Goal: Transaction & Acquisition: Download file/media

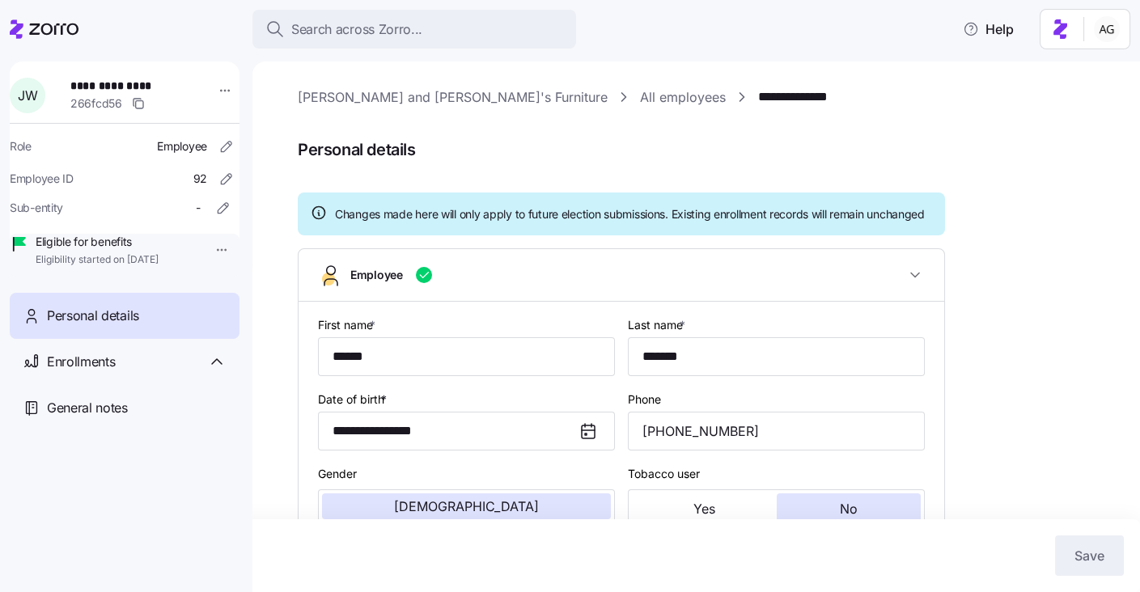
scroll to position [234, 0]
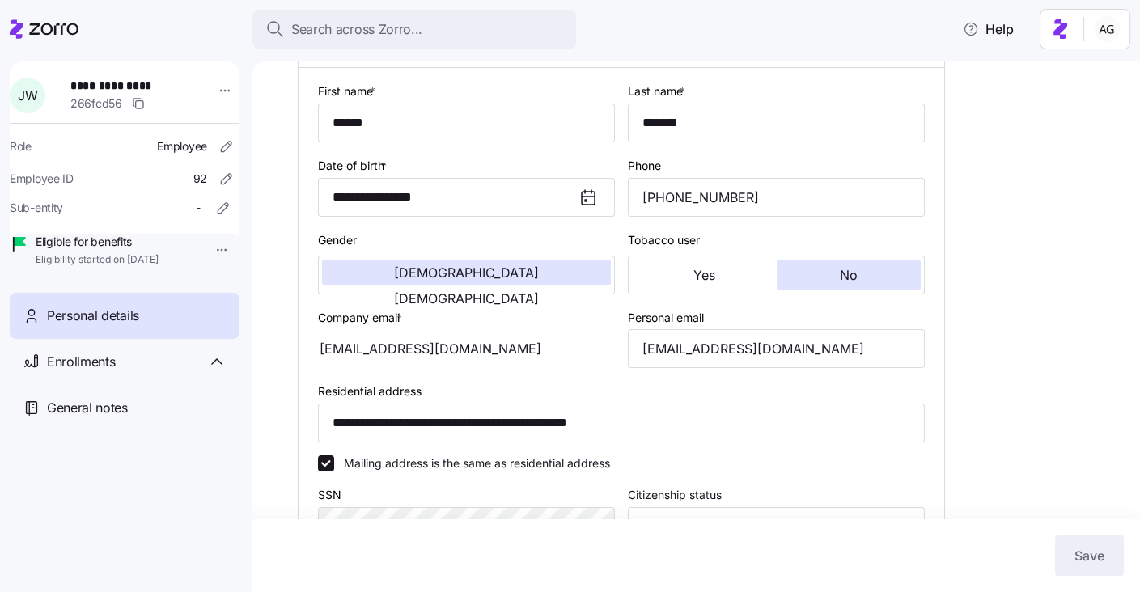
click at [66, 39] on div at bounding box center [44, 28] width 69 height 45
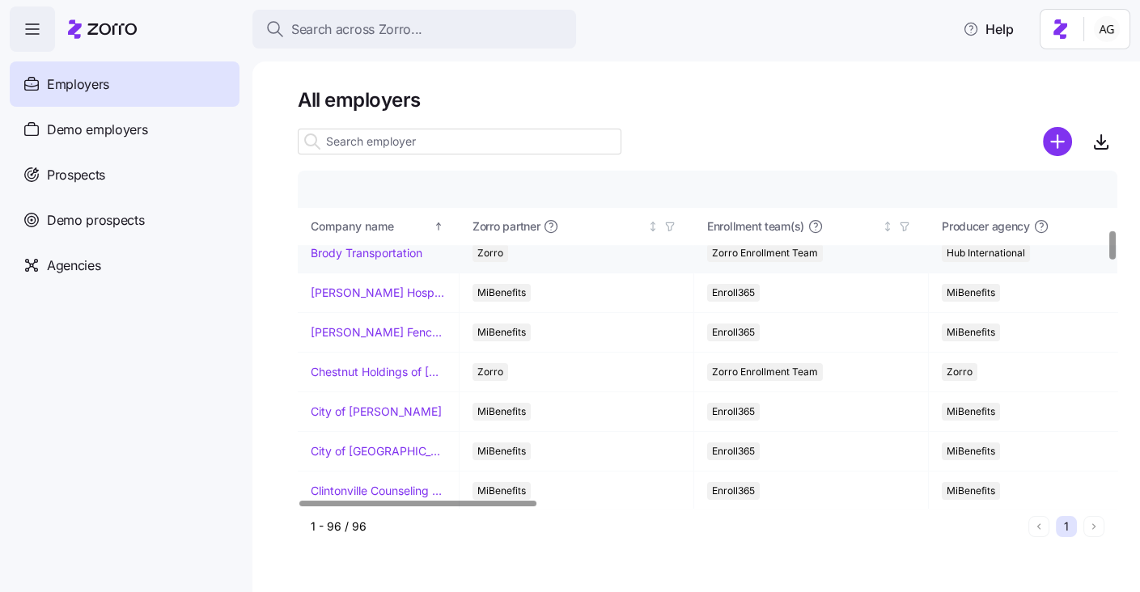
scroll to position [689, 0]
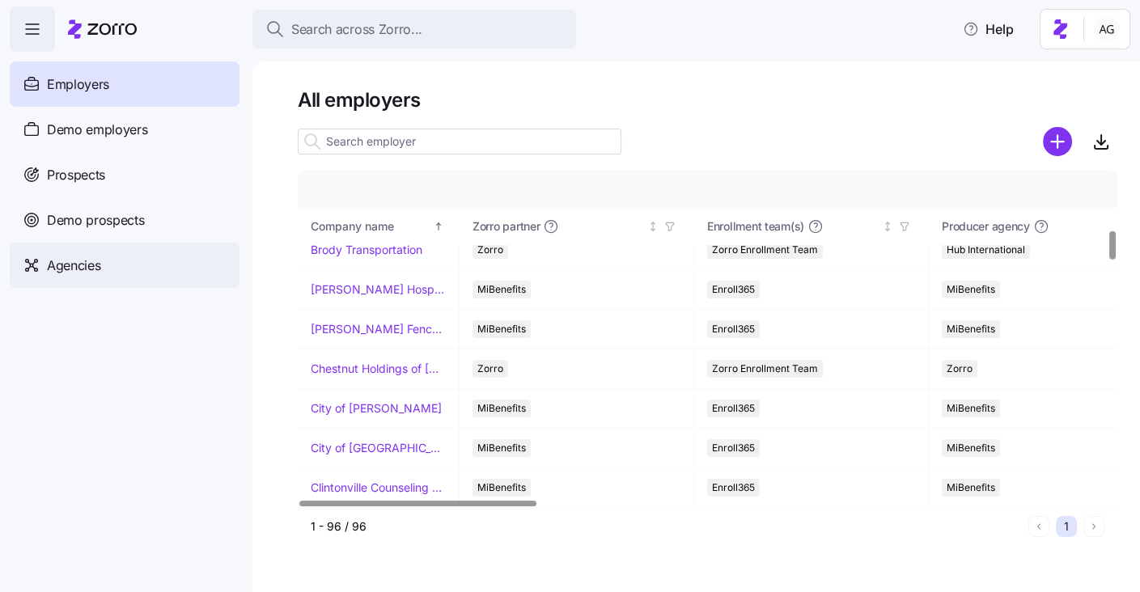
click at [61, 267] on span "Agencies" at bounding box center [73, 266] width 53 height 20
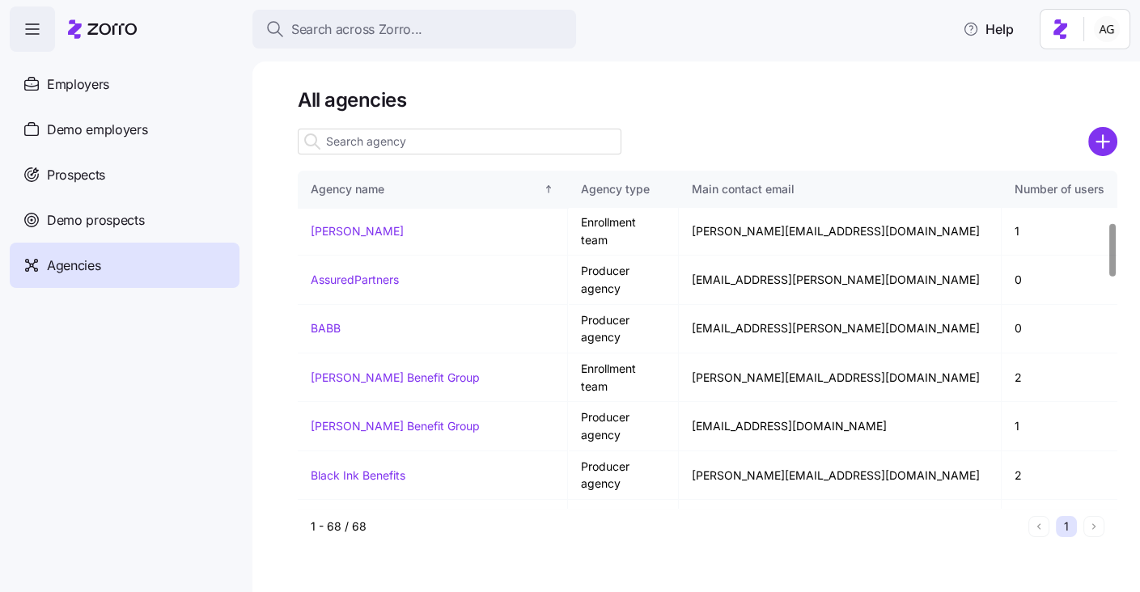
scroll to position [333, 0]
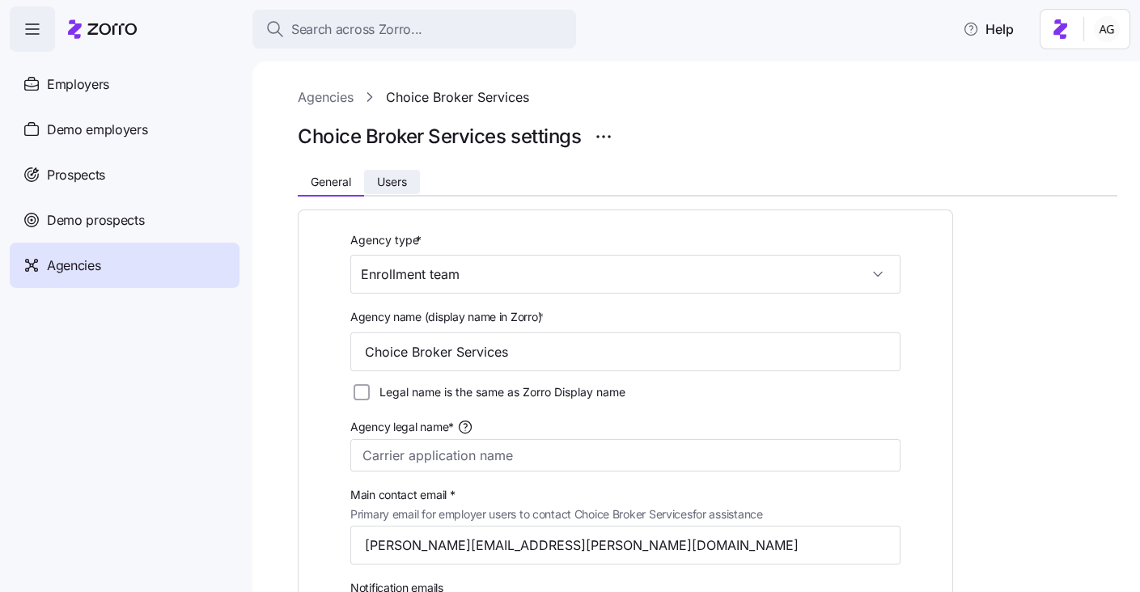
click at [397, 183] on span "Users" at bounding box center [392, 181] width 30 height 11
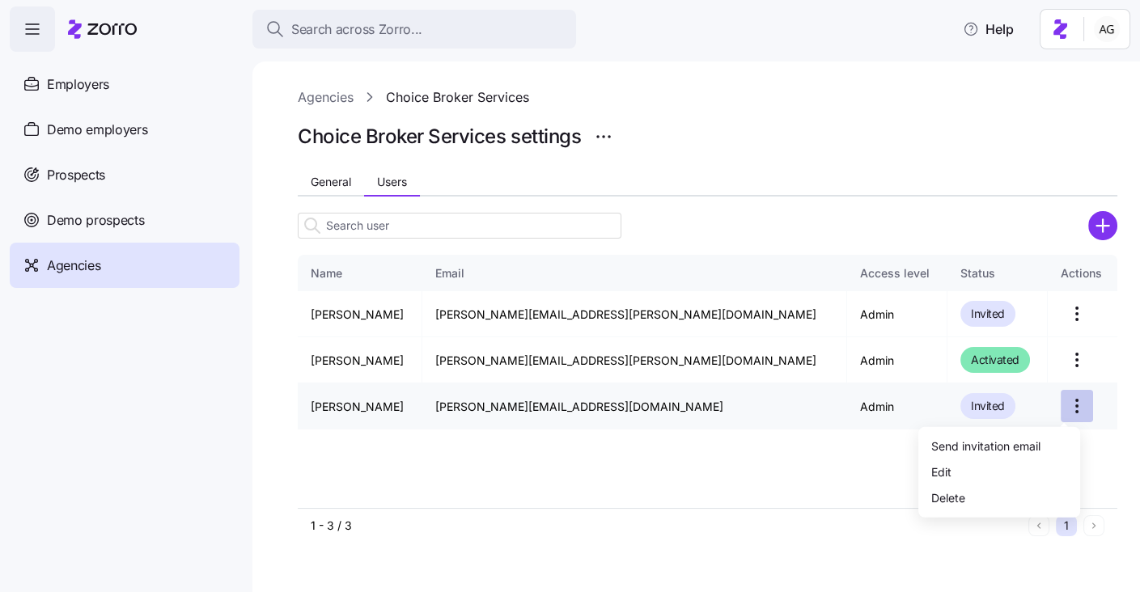
click at [1059, 397] on html "Search across Zorro... Help Employers Demo employers Prospects Demo prospects A…" at bounding box center [570, 291] width 1140 height 583
click at [976, 493] on div "Delete" at bounding box center [999, 498] width 149 height 26
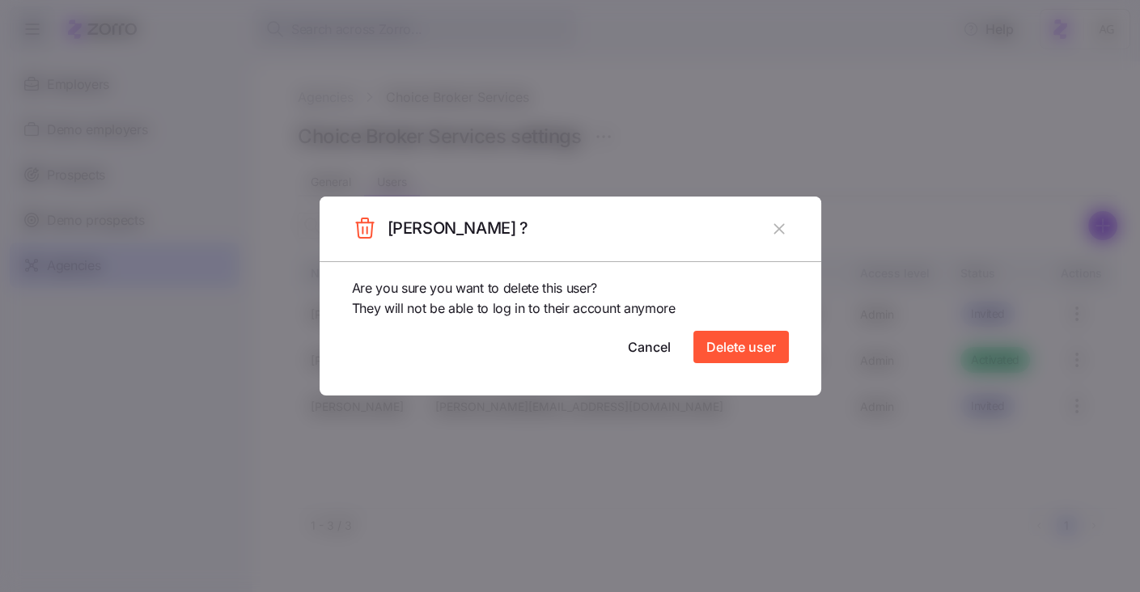
click at [743, 373] on div "Are you sure you want to delete this user? They will not be able to log in to t…" at bounding box center [571, 328] width 502 height 135
click at [743, 346] on span "Delete user" at bounding box center [742, 346] width 70 height 19
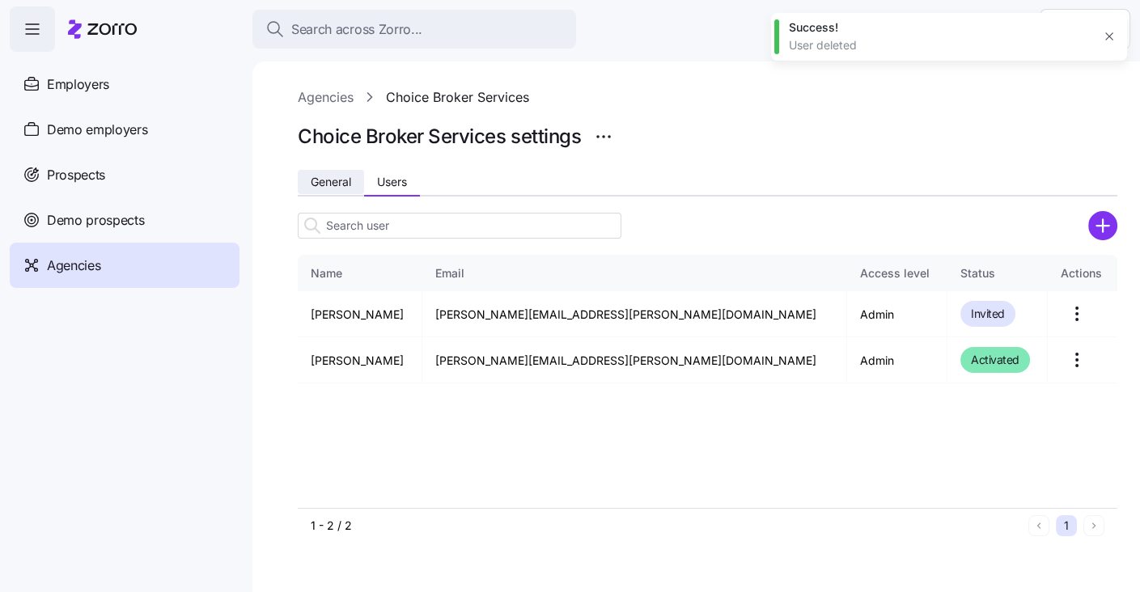
click at [342, 186] on span "General" at bounding box center [331, 181] width 40 height 11
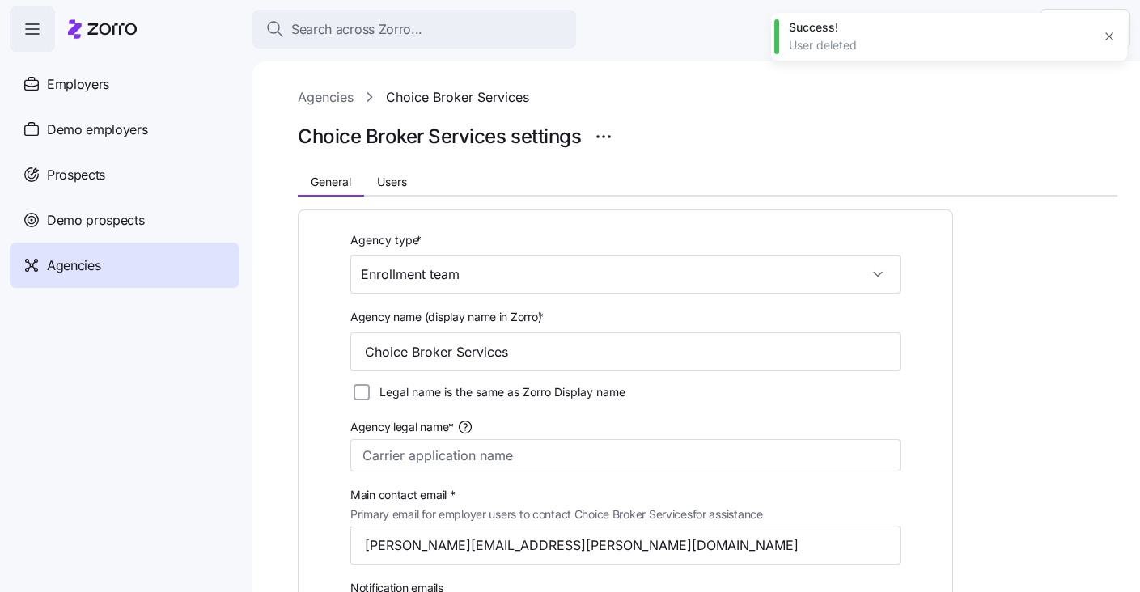
click at [310, 97] on link "Agencies" at bounding box center [326, 97] width 56 height 20
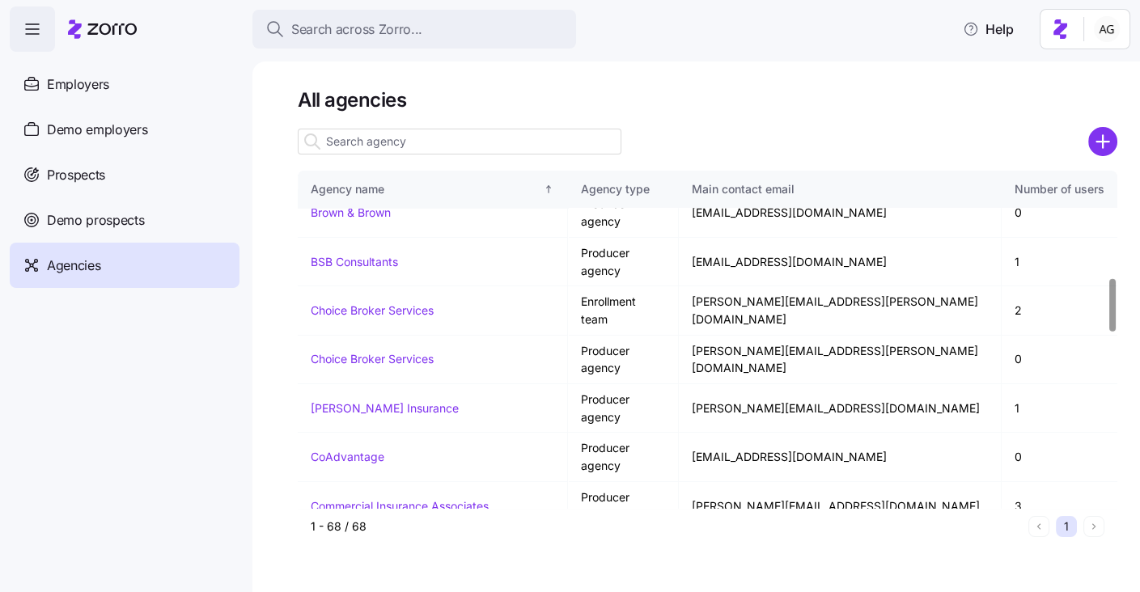
scroll to position [688, 0]
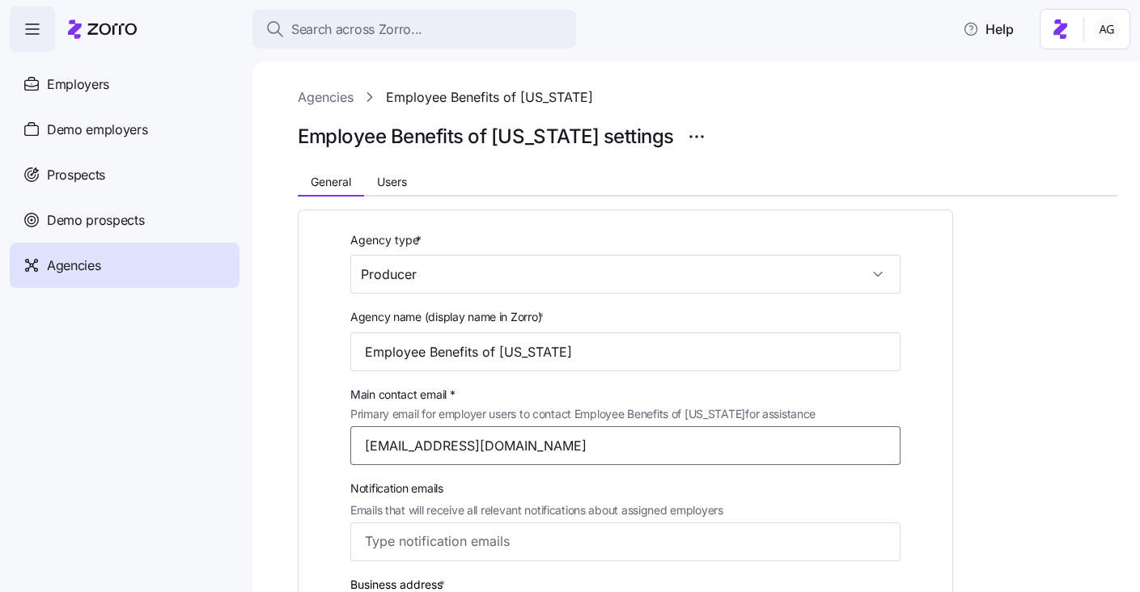
drag, startPoint x: 413, startPoint y: 448, endPoint x: 358, endPoint y: 445, distance: 55.1
click at [358, 445] on input "[EMAIL_ADDRESS][DOMAIN_NAME]" at bounding box center [625, 446] width 550 height 39
type input "[EMAIL_ADDRESS][DOMAIN_NAME]"
click at [706, 350] on input "Employee Benefits of [US_STATE]" at bounding box center [625, 352] width 550 height 39
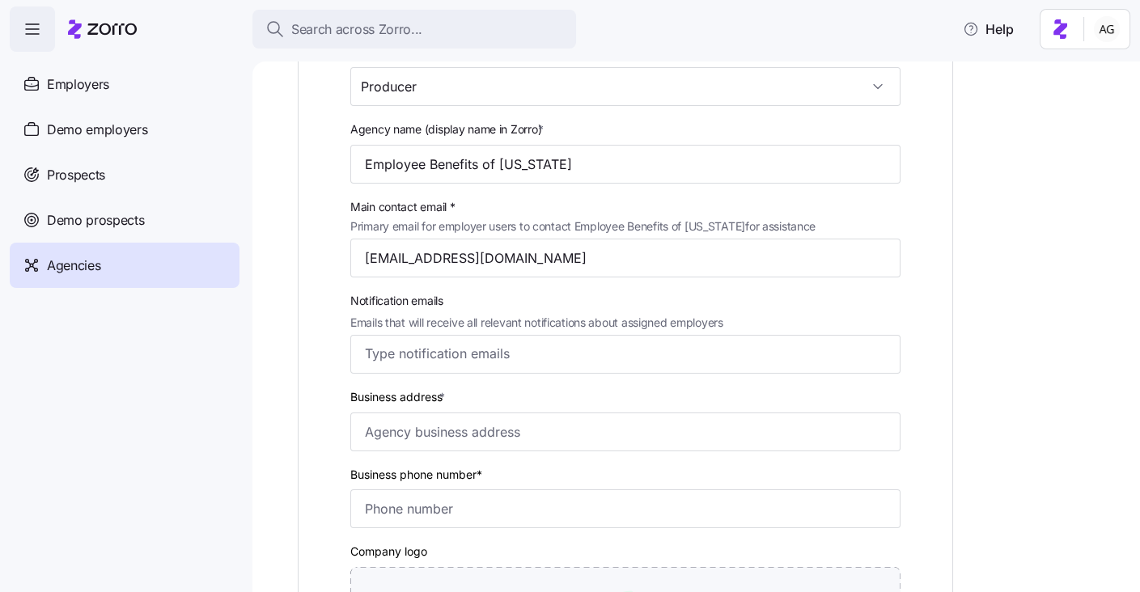
scroll to position [176, 0]
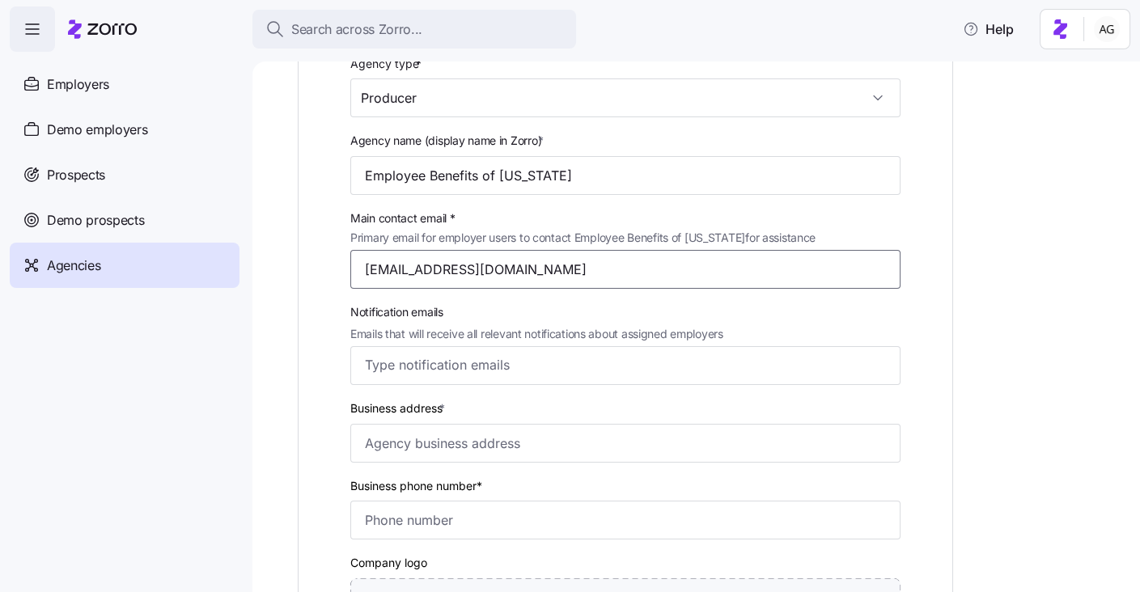
click at [626, 269] on input "[EMAIL_ADDRESS][DOMAIN_NAME]" at bounding box center [625, 269] width 550 height 39
click at [573, 373] on input "Notification emails Emails that will receive all relevant notifications about a…" at bounding box center [610, 364] width 491 height 21
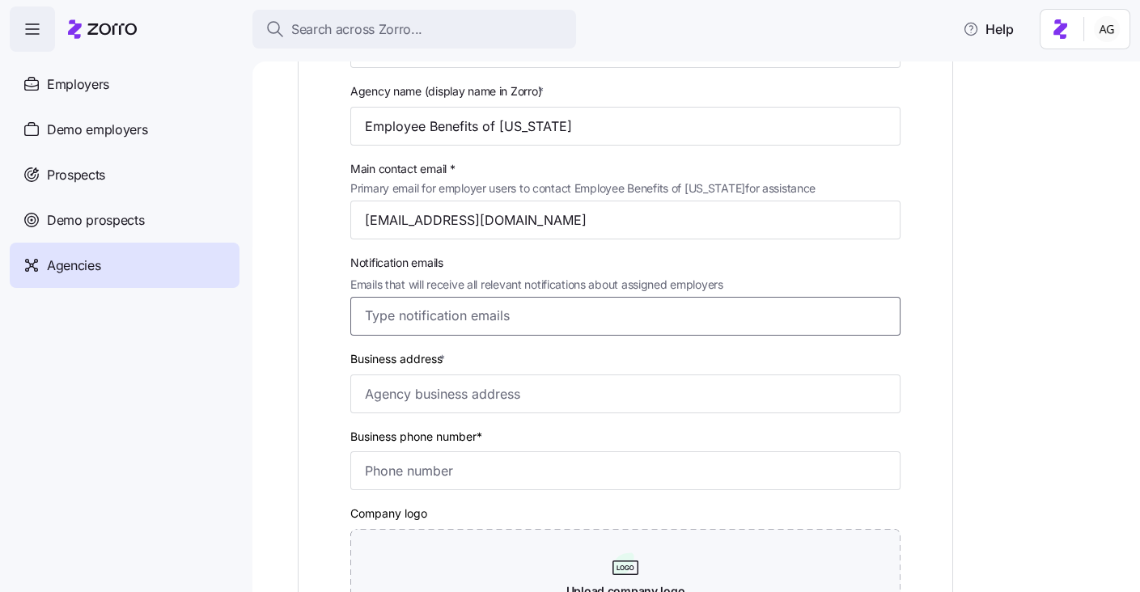
scroll to position [227, 0]
click at [588, 393] on input "Business address *" at bounding box center [625, 393] width 550 height 39
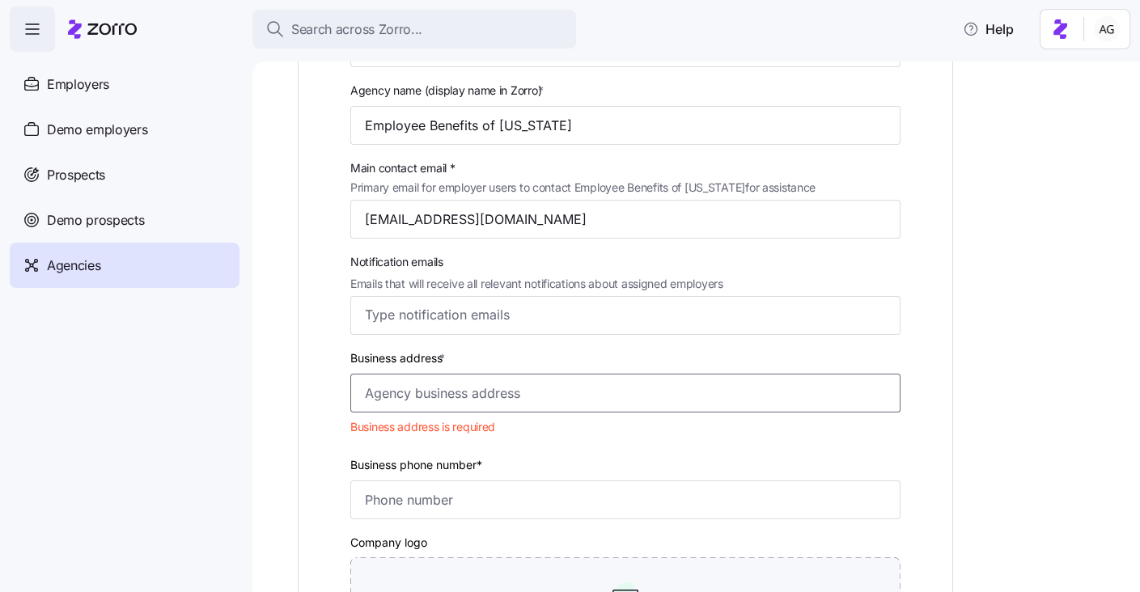
paste input "[STREET_ADDRESS][PERSON_NAME]"
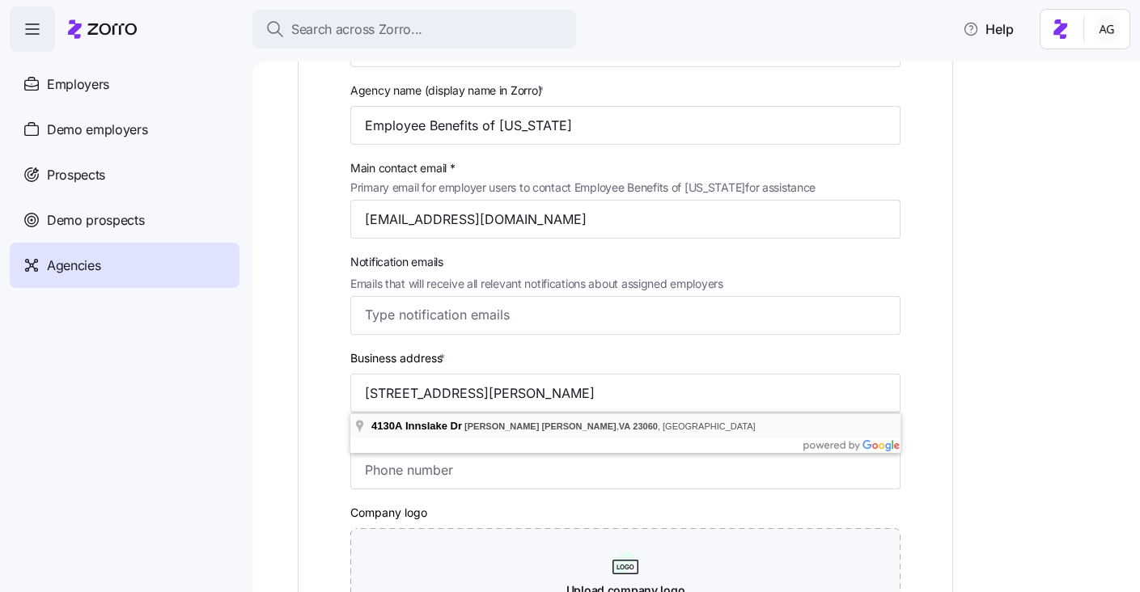
type input "[STREET_ADDRESS][PERSON_NAME]"
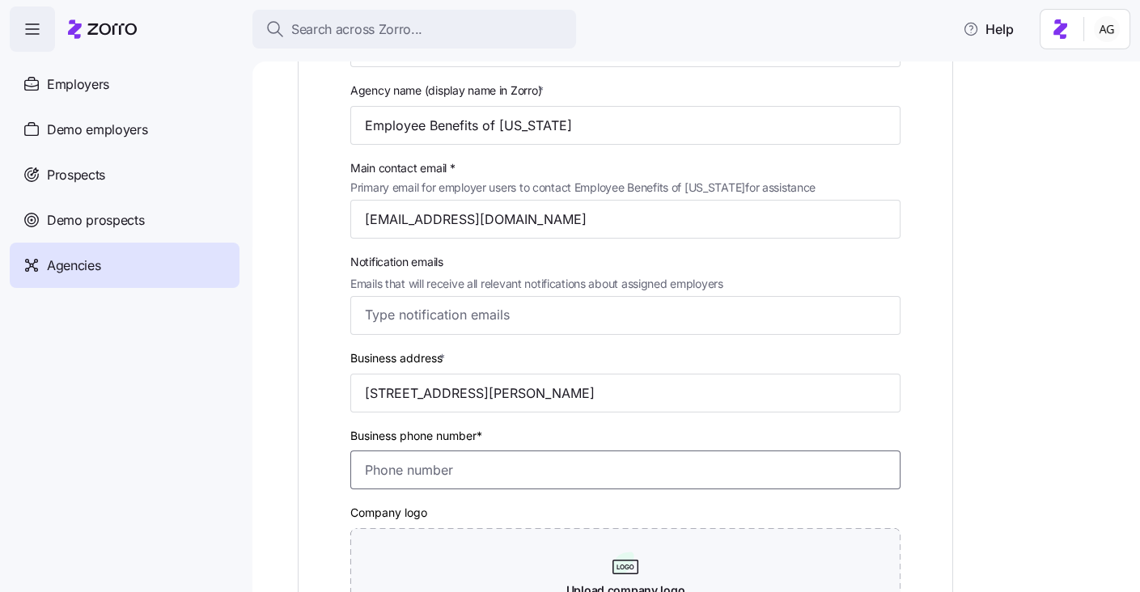
click at [619, 467] on input "Business phone number*" at bounding box center [625, 470] width 550 height 39
paste input "[PHONE_NUMBER]"
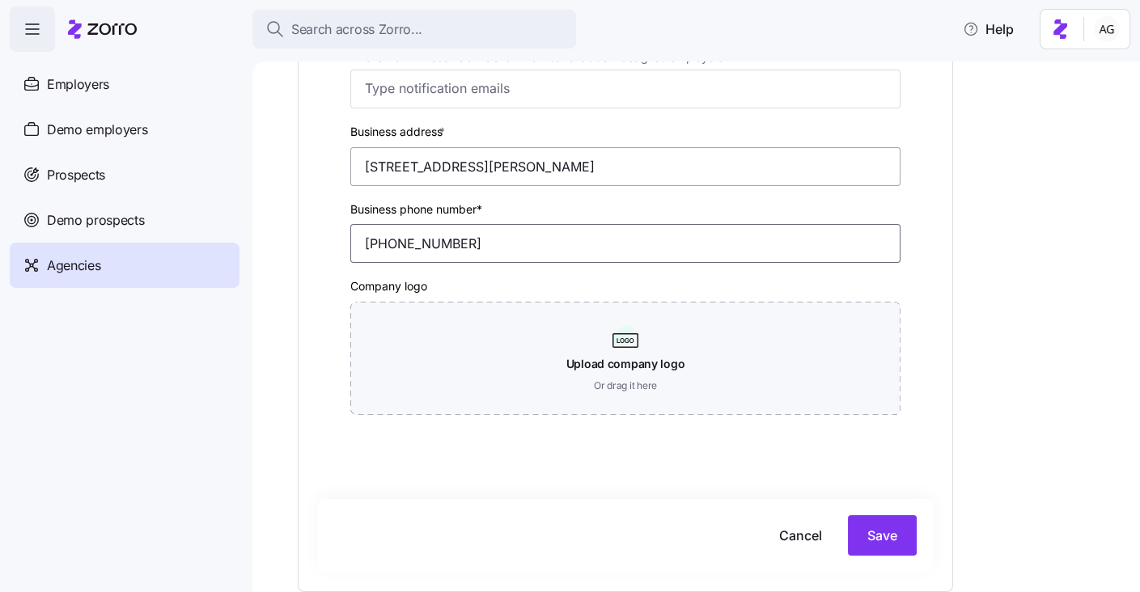
scroll to position [456, 0]
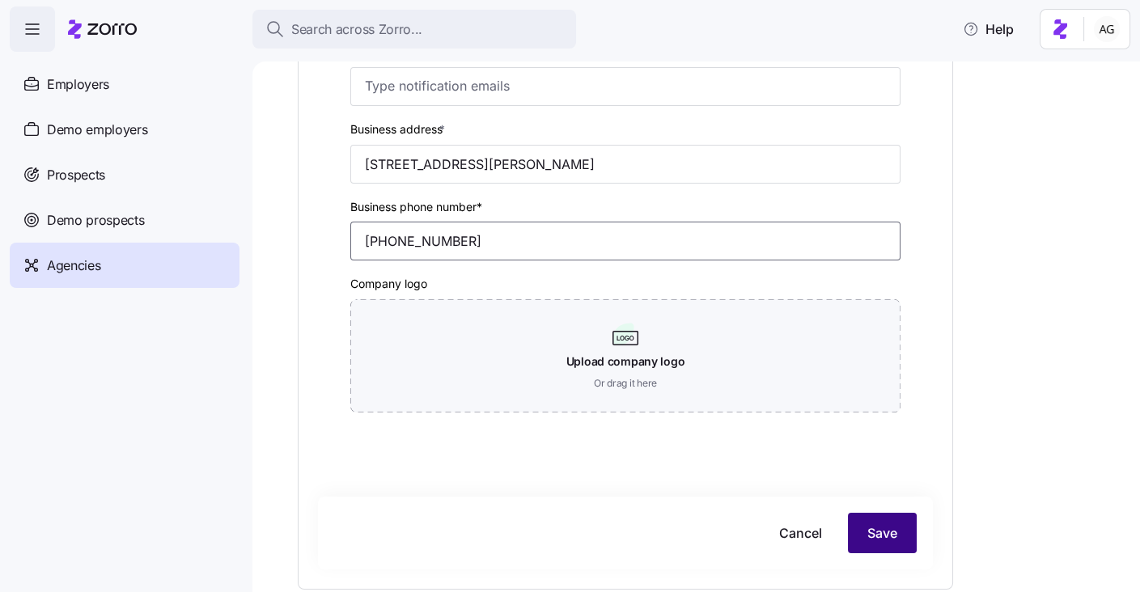
type input "[PHONE_NUMBER]"
click at [898, 532] on button "Save" at bounding box center [882, 533] width 69 height 40
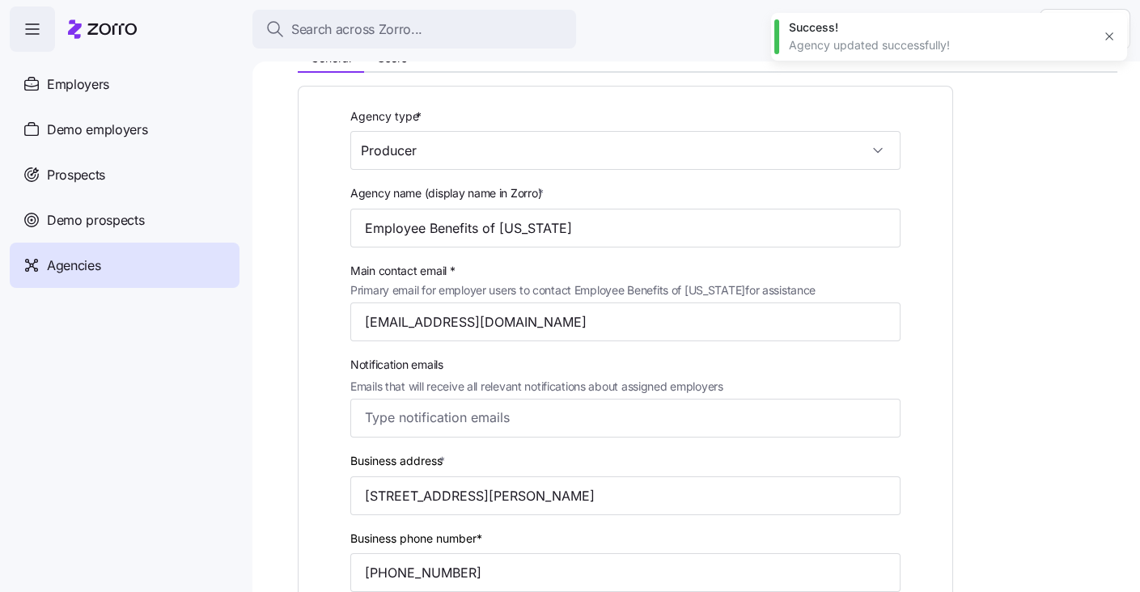
scroll to position [0, 0]
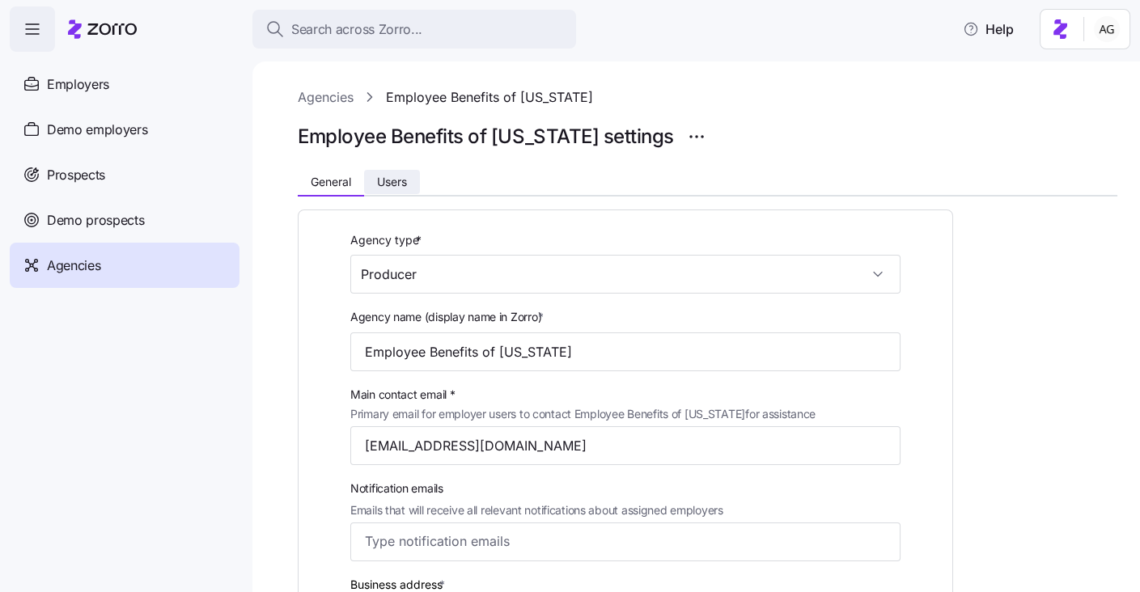
click at [378, 183] on span "Users" at bounding box center [392, 181] width 30 height 11
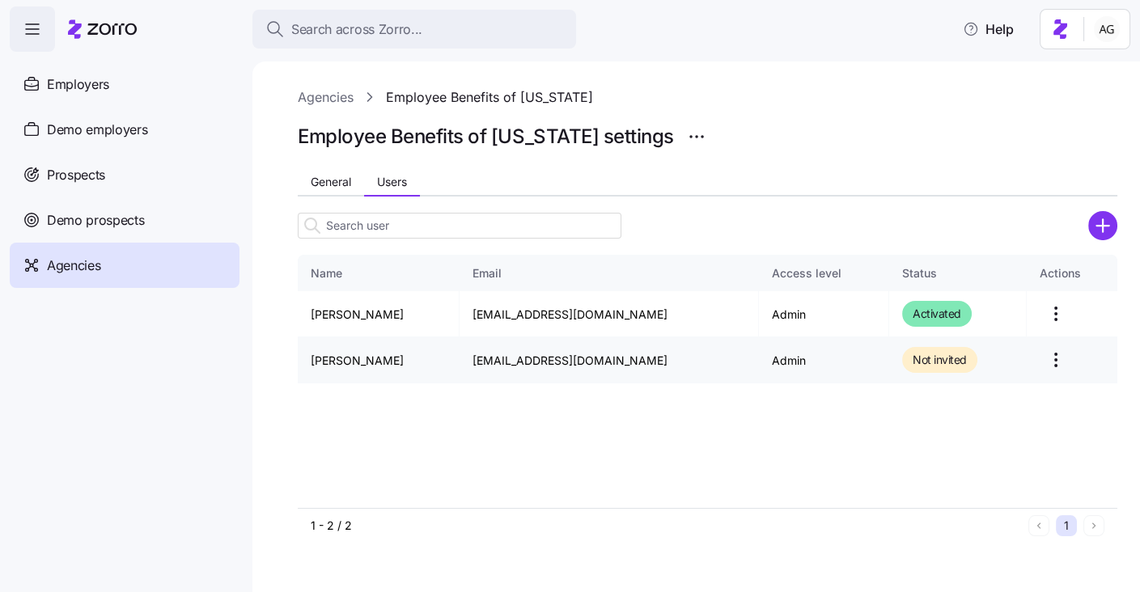
click at [1037, 353] on html "Search across Zorro... Help Employers Demo employers Prospects Demo prospects A…" at bounding box center [570, 291] width 1140 height 583
click at [957, 398] on div "Send invitation email" at bounding box center [962, 400] width 109 height 18
click at [1117, 34] on button "button" at bounding box center [1109, 36] width 23 height 23
click at [1042, 358] on html "Search across Zorro... Help Employers Demo employers Prospects Demo prospects A…" at bounding box center [570, 291] width 1140 height 583
click at [968, 446] on div "Delete" at bounding box center [976, 452] width 149 height 26
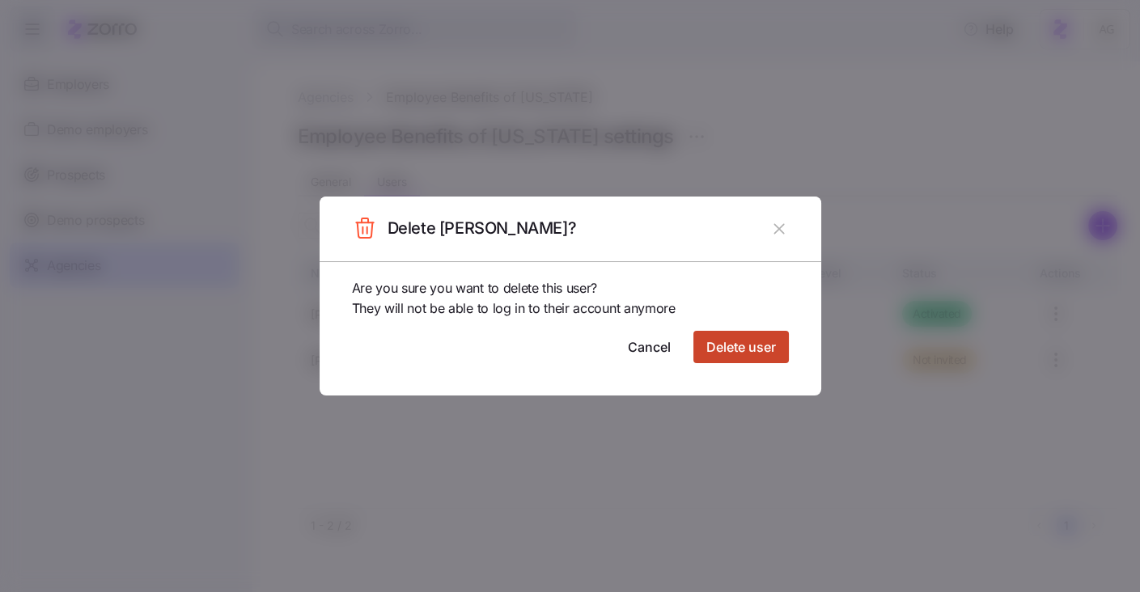
click at [757, 353] on span "Delete user" at bounding box center [742, 346] width 70 height 19
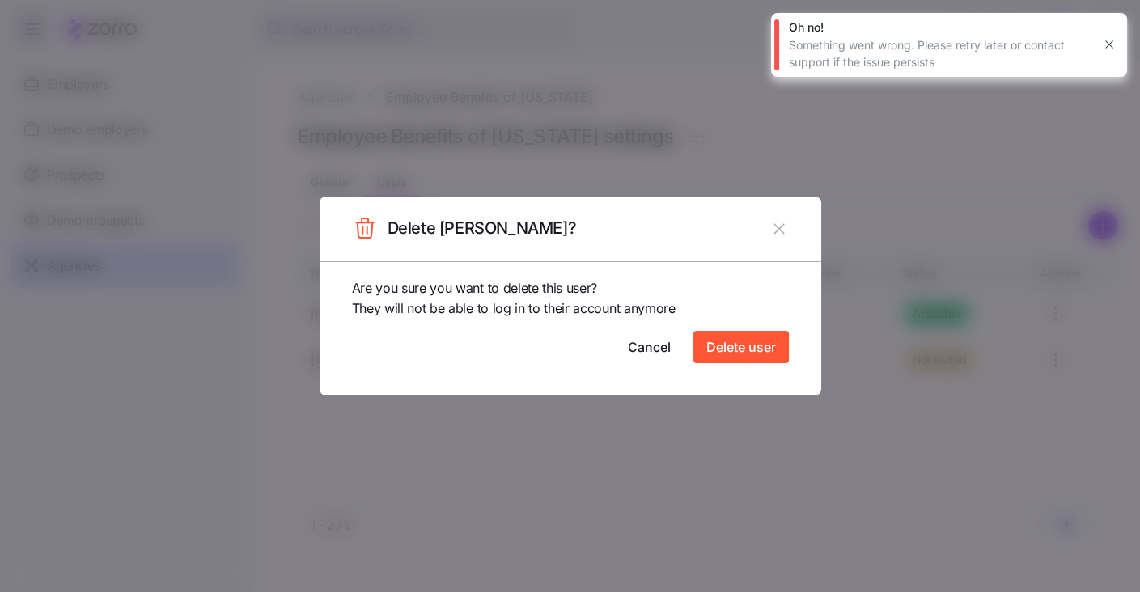
click at [1112, 40] on icon "button" at bounding box center [1109, 44] width 13 height 13
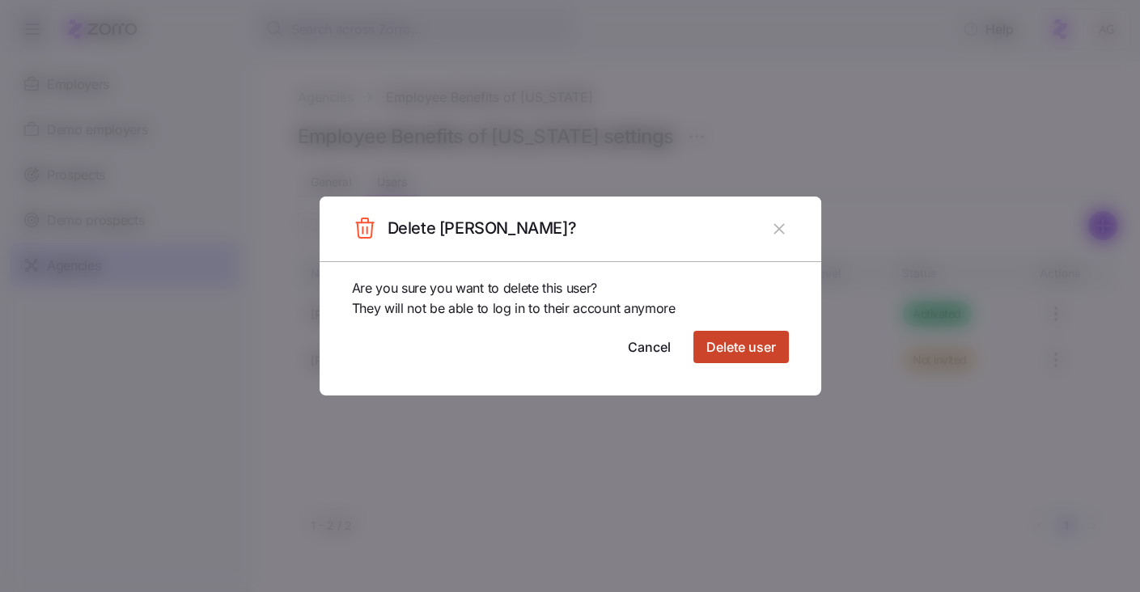
click at [726, 350] on span "Delete user" at bounding box center [742, 346] width 70 height 19
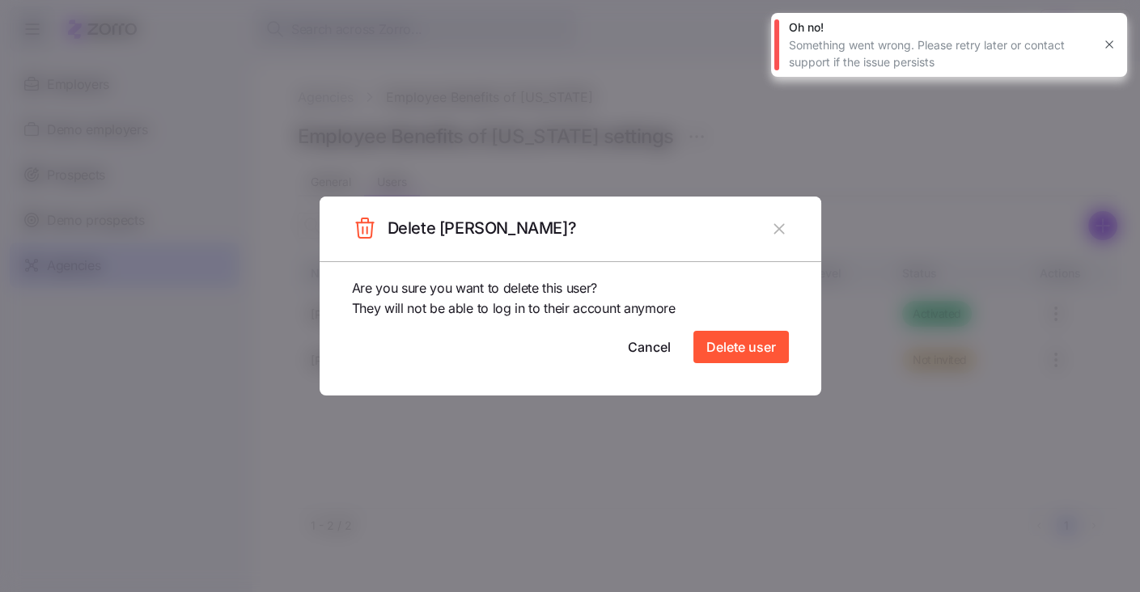
click at [783, 231] on icon "button" at bounding box center [779, 229] width 18 height 18
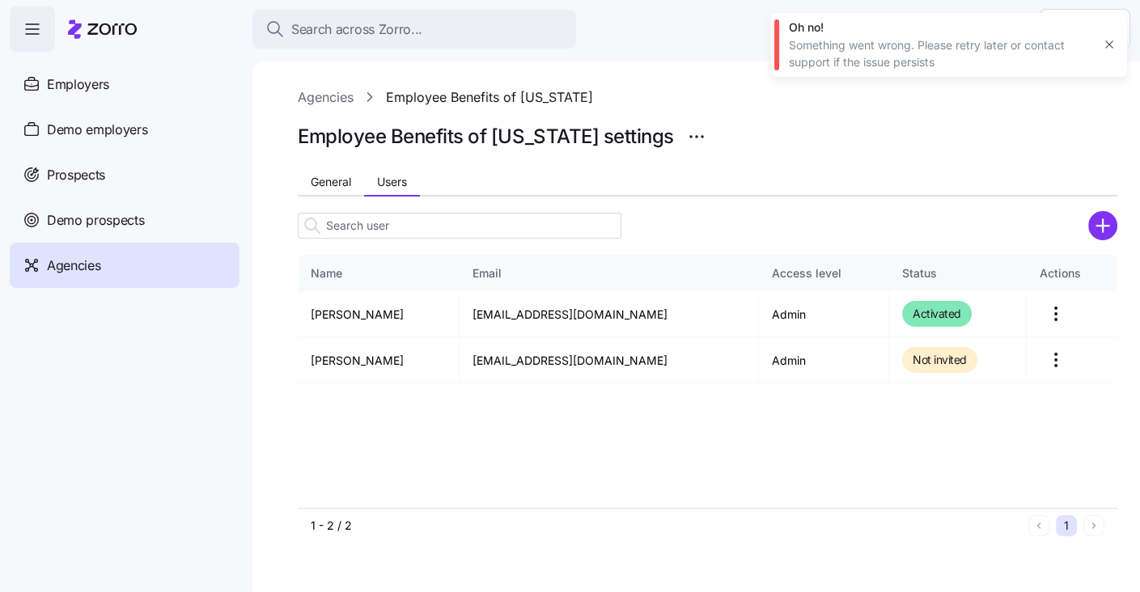
click at [1114, 36] on button "button" at bounding box center [1109, 44] width 23 height 23
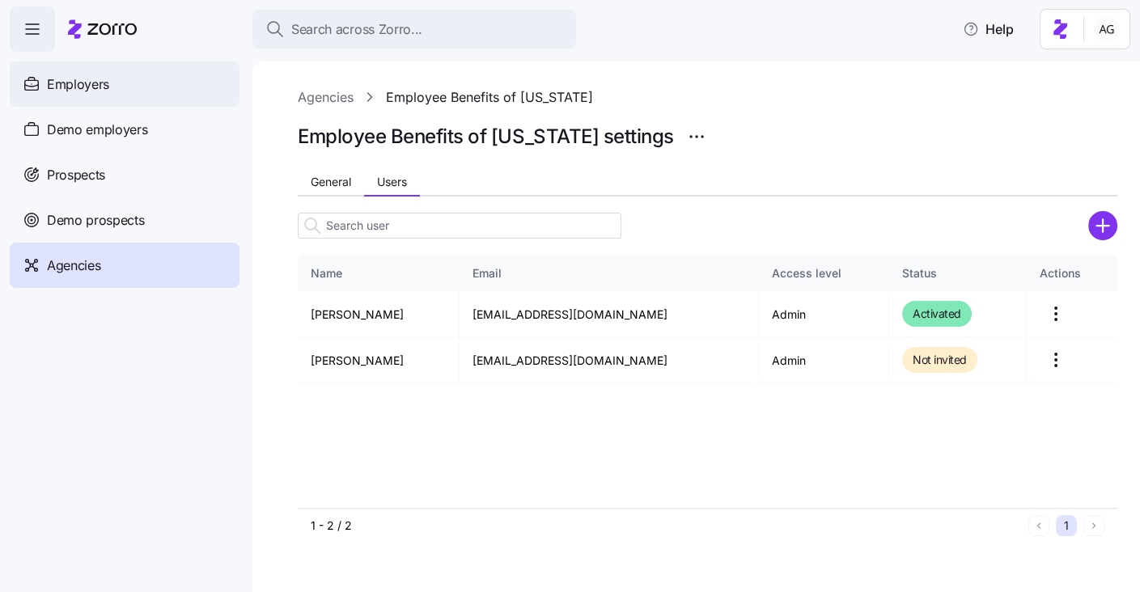
click at [115, 89] on div "Employers" at bounding box center [125, 84] width 230 height 45
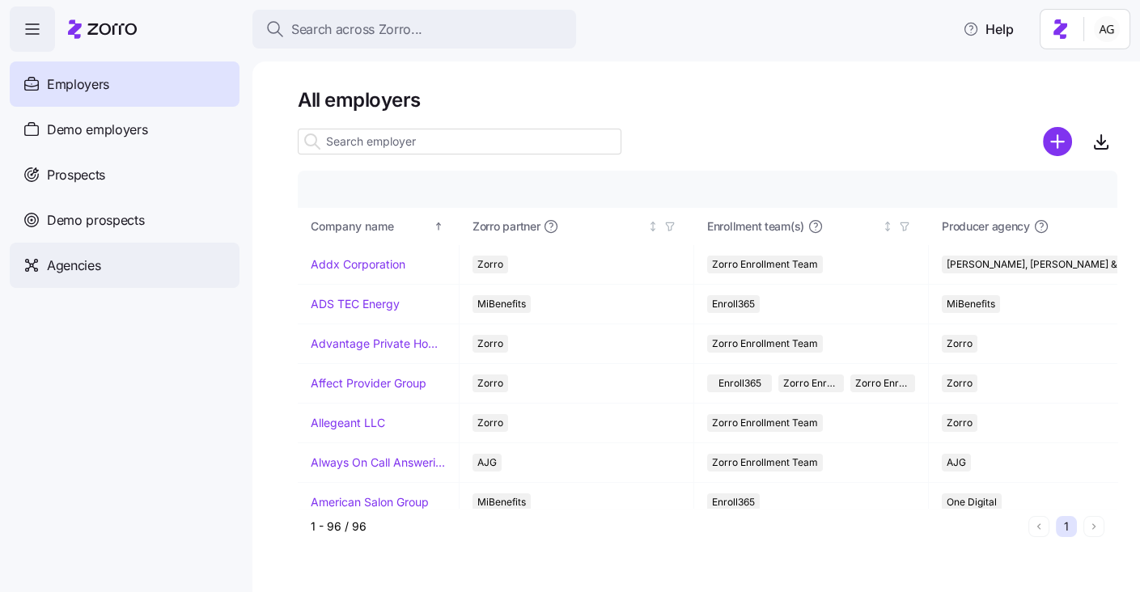
click at [83, 256] on span "Agencies" at bounding box center [73, 266] width 53 height 20
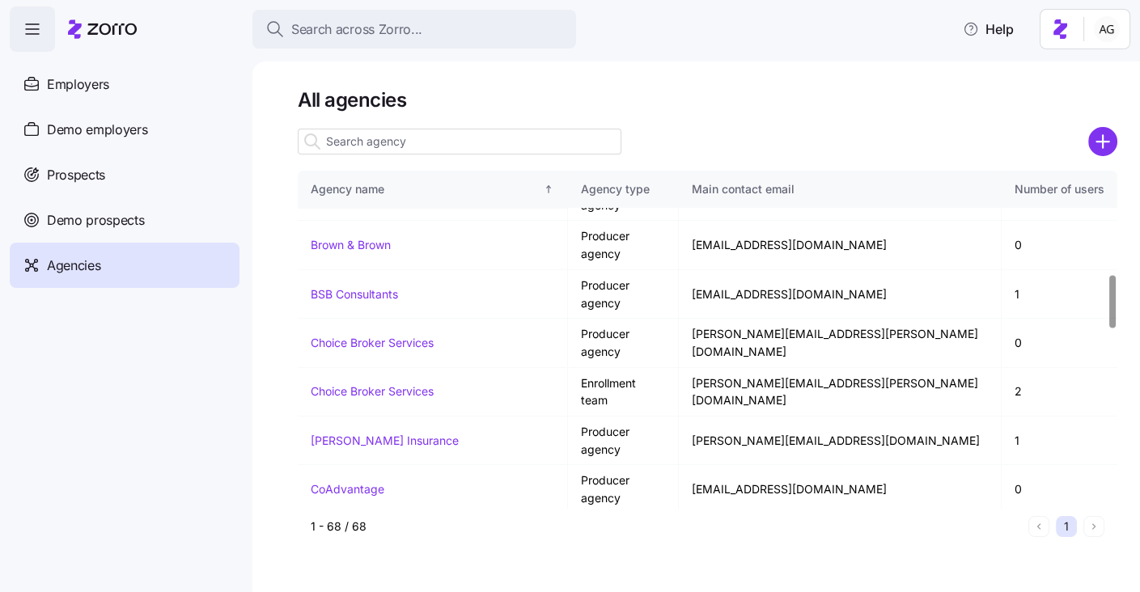
scroll to position [656, 0]
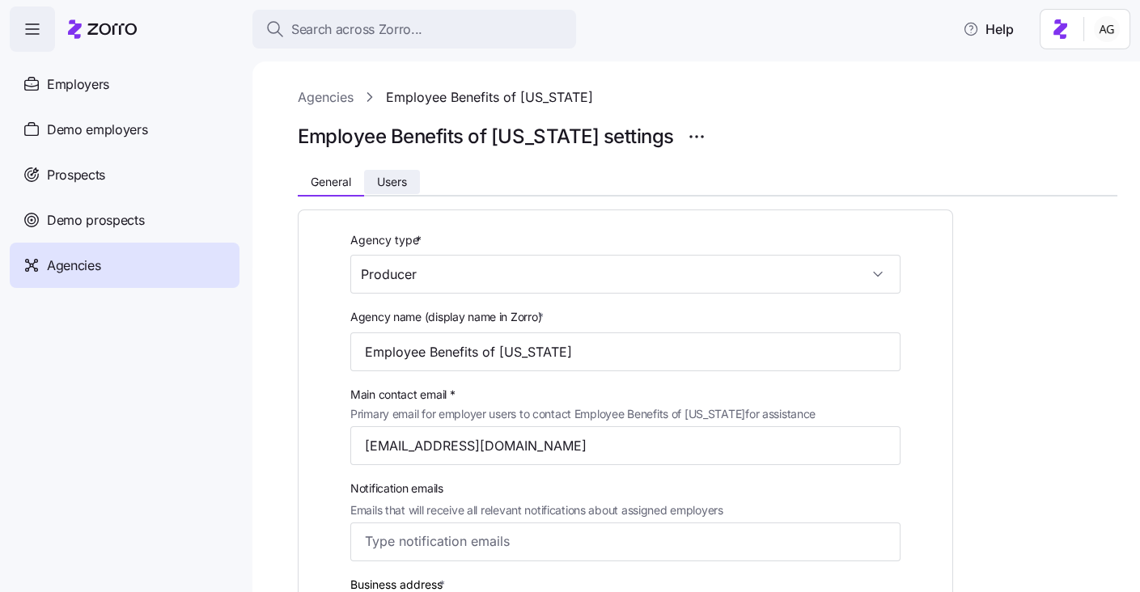
click at [401, 179] on span "Users" at bounding box center [392, 181] width 30 height 11
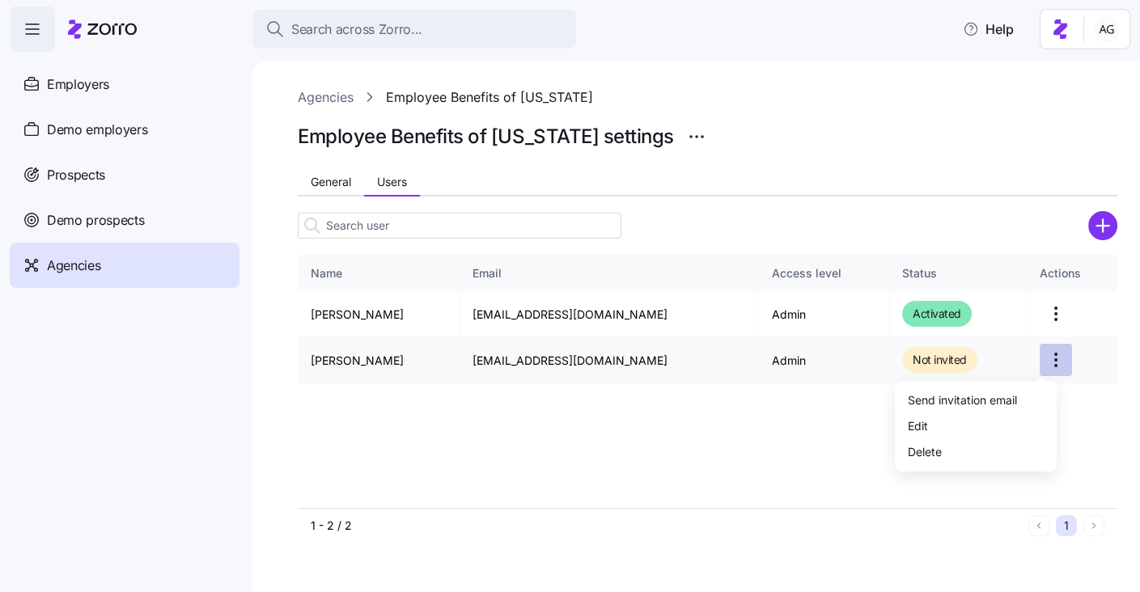
click at [1040, 354] on html "Search across Zorro... Help Employers Demo employers Prospects Demo prospects A…" at bounding box center [570, 291] width 1140 height 583
click at [954, 417] on div "Edit" at bounding box center [976, 426] width 149 height 26
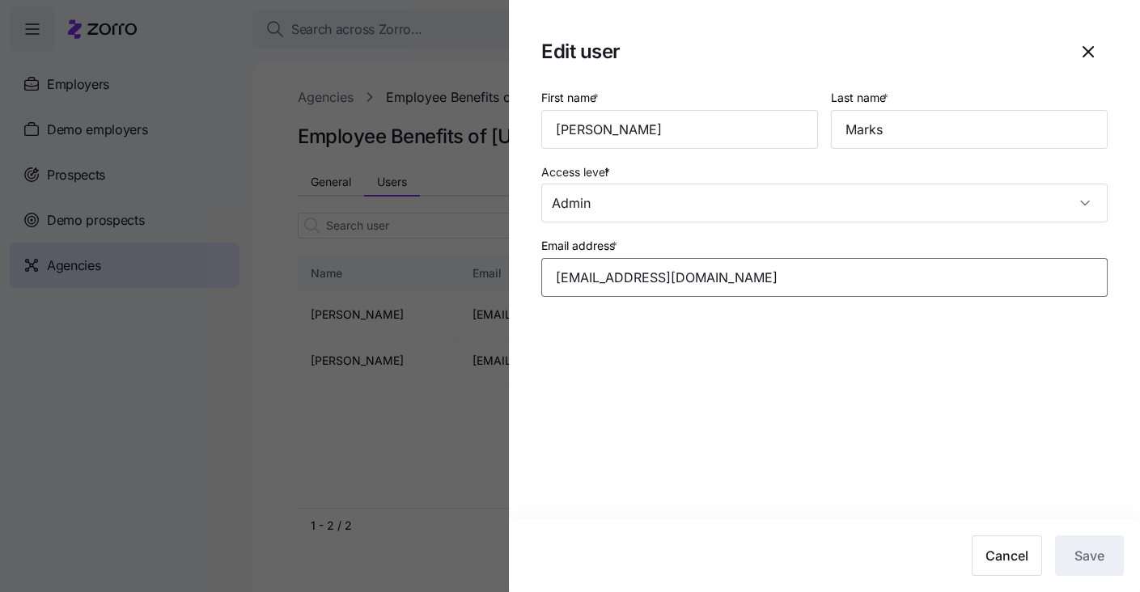
click at [750, 261] on input "[EMAIL_ADDRESS][DOMAIN_NAME]" at bounding box center [824, 277] width 567 height 39
click at [1000, 559] on span "Cancel" at bounding box center [1007, 555] width 43 height 19
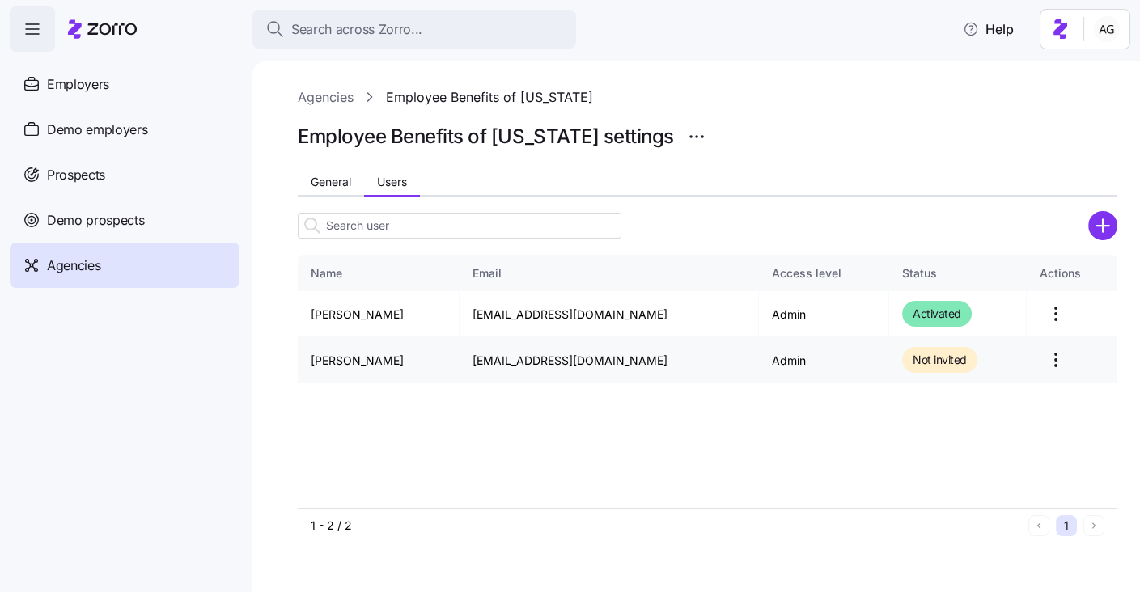
click at [1038, 350] on html "Search across Zorro... Help Employers Demo employers Prospects Demo prospects A…" at bounding box center [570, 291] width 1140 height 583
click at [984, 396] on div "Send invitation email" at bounding box center [962, 400] width 109 height 18
click at [1108, 40] on icon "button" at bounding box center [1109, 36] width 13 height 13
click at [1042, 359] on html "Search across Zorro... Help Employers Demo employers Prospects Demo prospects A…" at bounding box center [570, 291] width 1140 height 583
click at [985, 443] on div "Delete" at bounding box center [976, 452] width 149 height 26
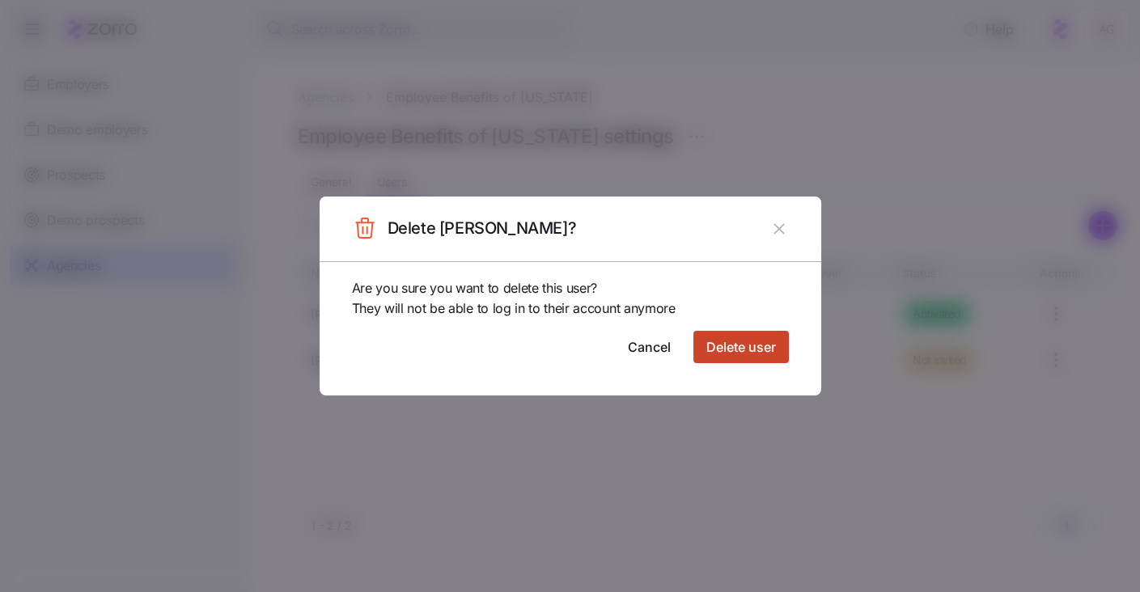
click at [762, 349] on span "Delete user" at bounding box center [742, 346] width 70 height 19
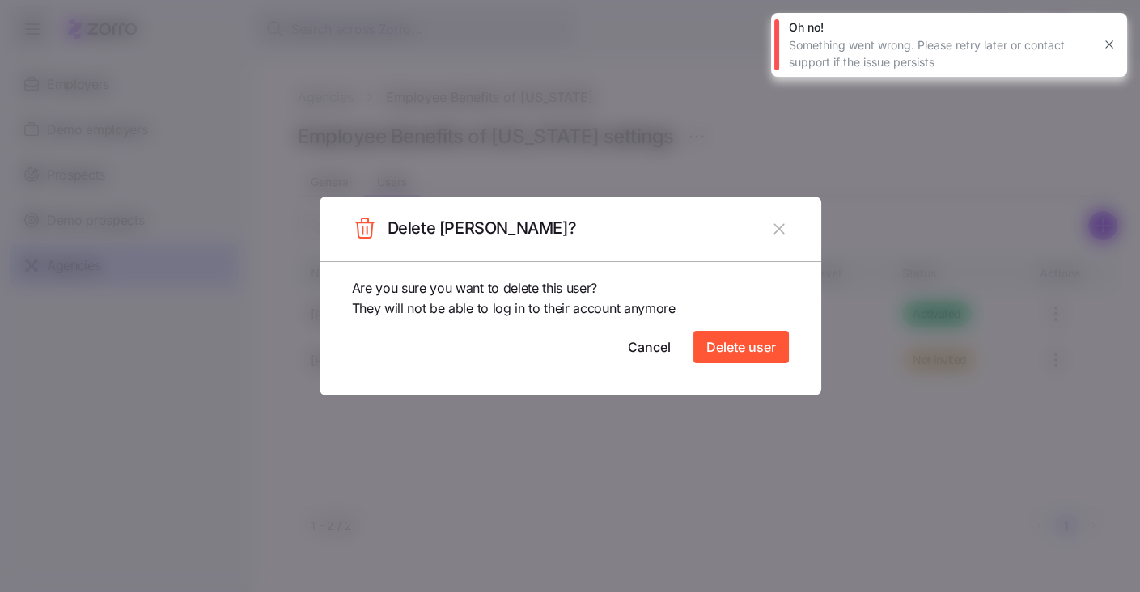
click at [775, 233] on icon "button" at bounding box center [779, 228] width 11 height 11
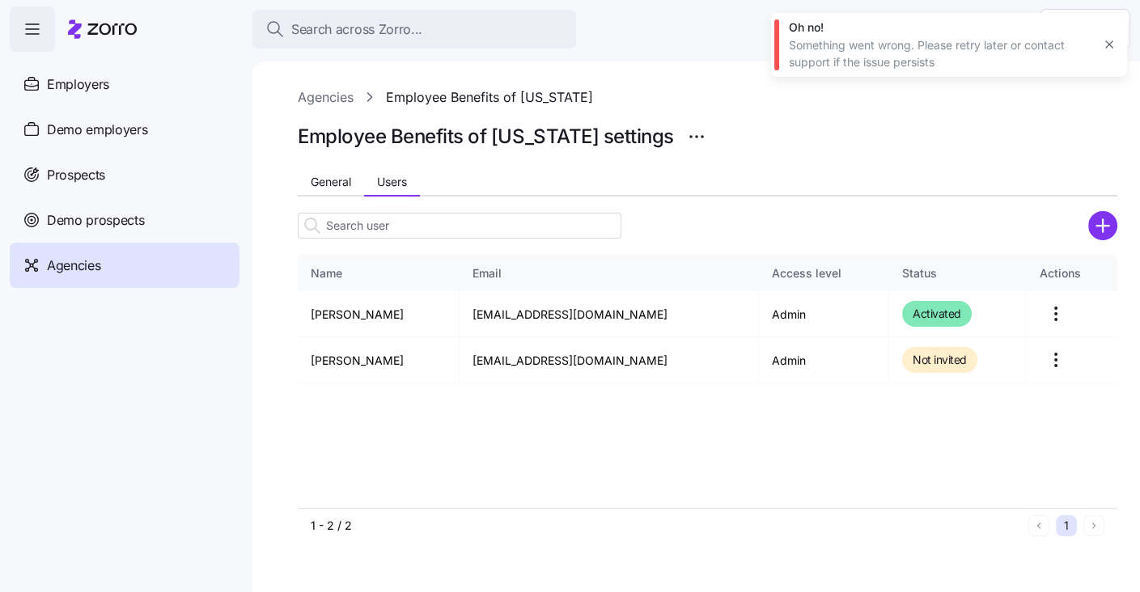
click at [1106, 41] on icon "button" at bounding box center [1109, 44] width 13 height 13
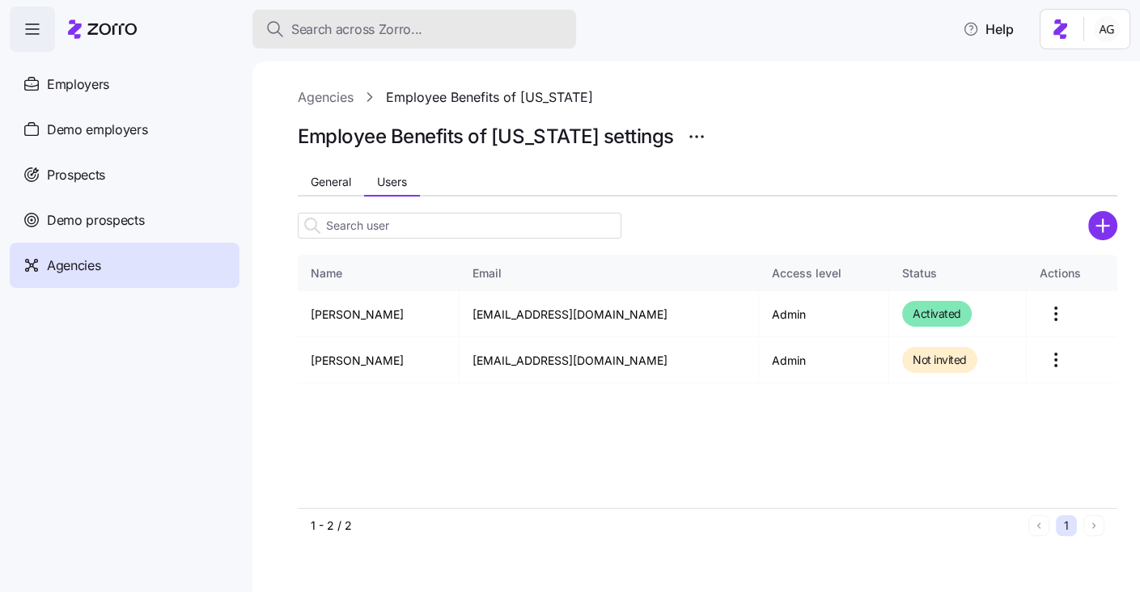
click at [368, 28] on span "Search across Zorro..." at bounding box center [356, 29] width 131 height 20
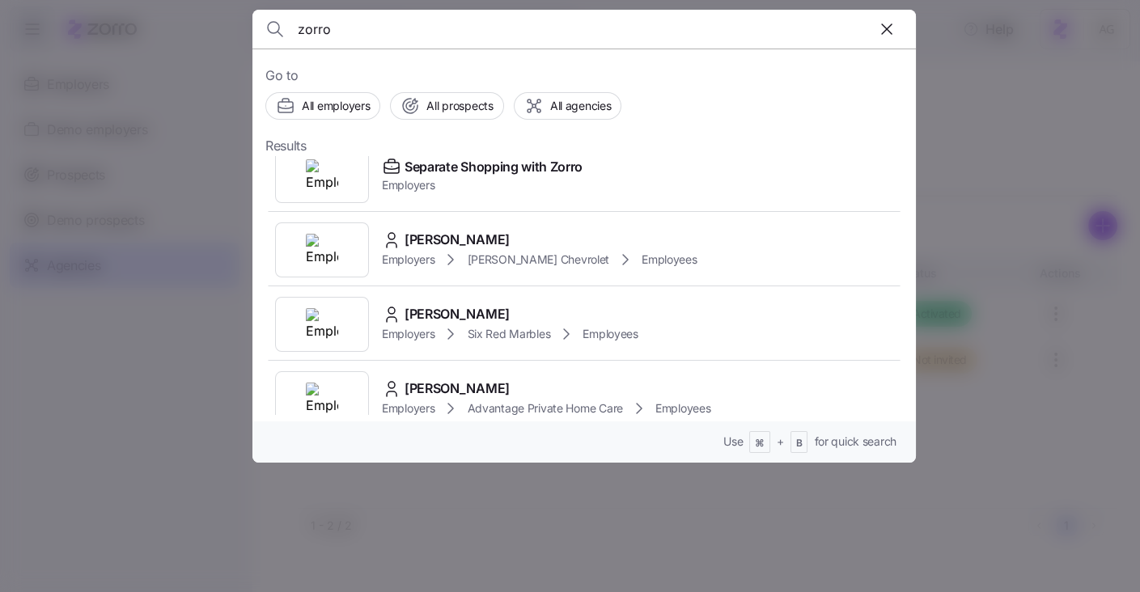
scroll to position [858, 0]
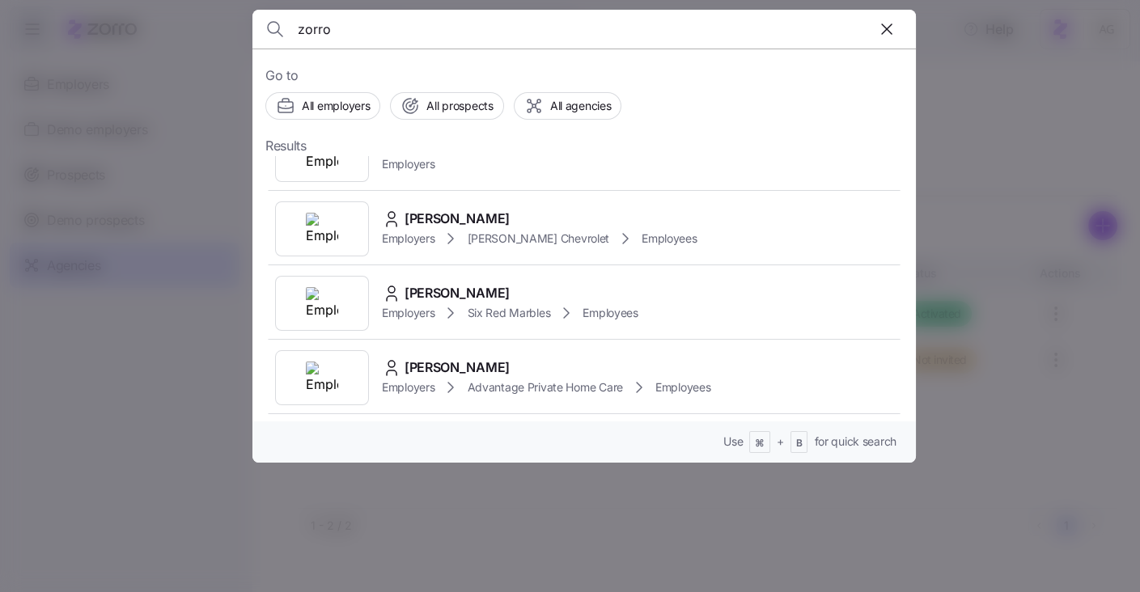
click at [299, 25] on input "zorro" at bounding box center [505, 29] width 414 height 39
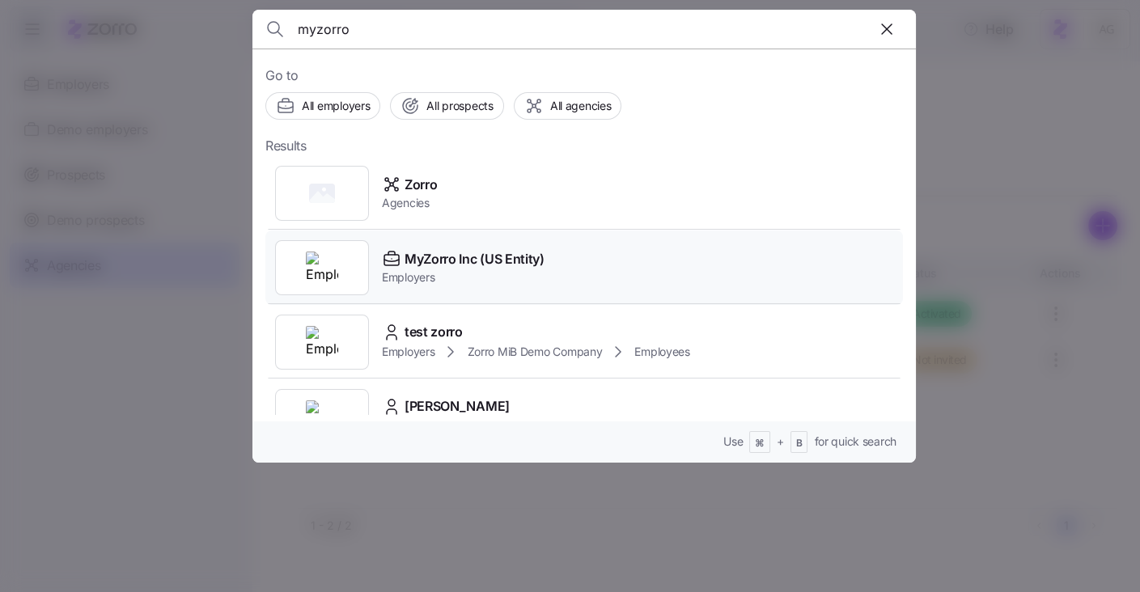
type input "myzorro"
click at [403, 253] on div "MyZorro Inc (US Entity)" at bounding box center [463, 259] width 163 height 20
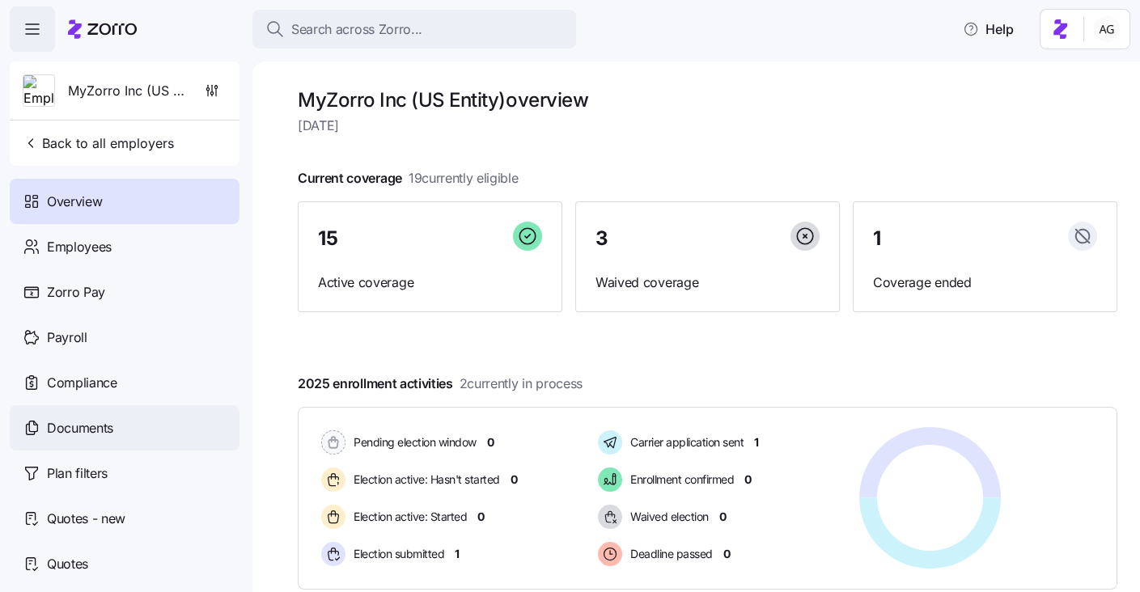
click at [100, 435] on span "Documents" at bounding box center [80, 428] width 66 height 20
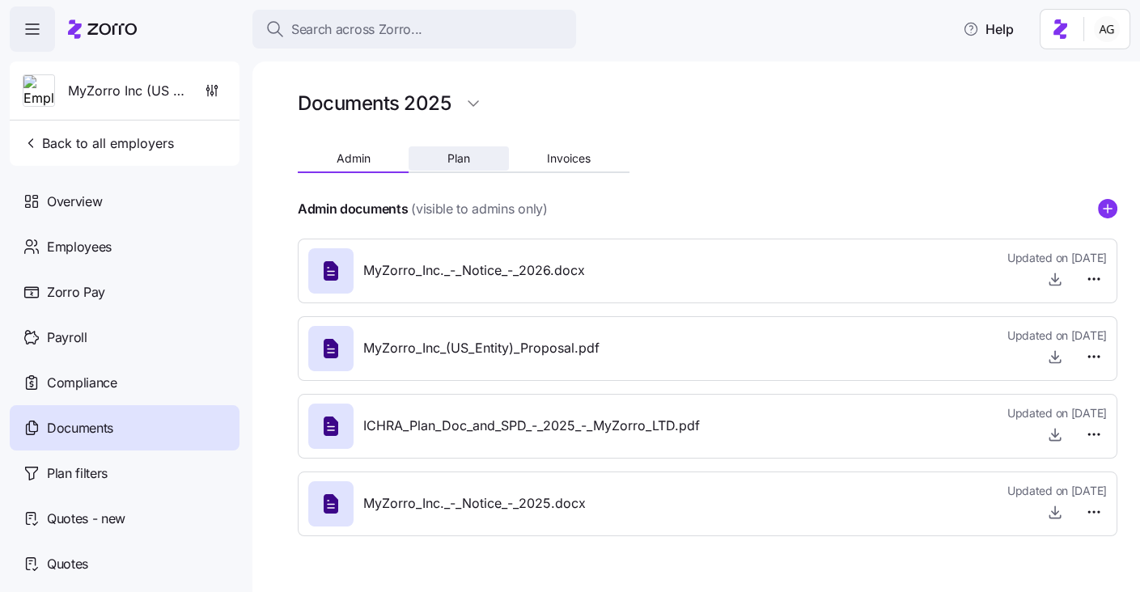
click at [460, 156] on span "Plan" at bounding box center [459, 158] width 23 height 11
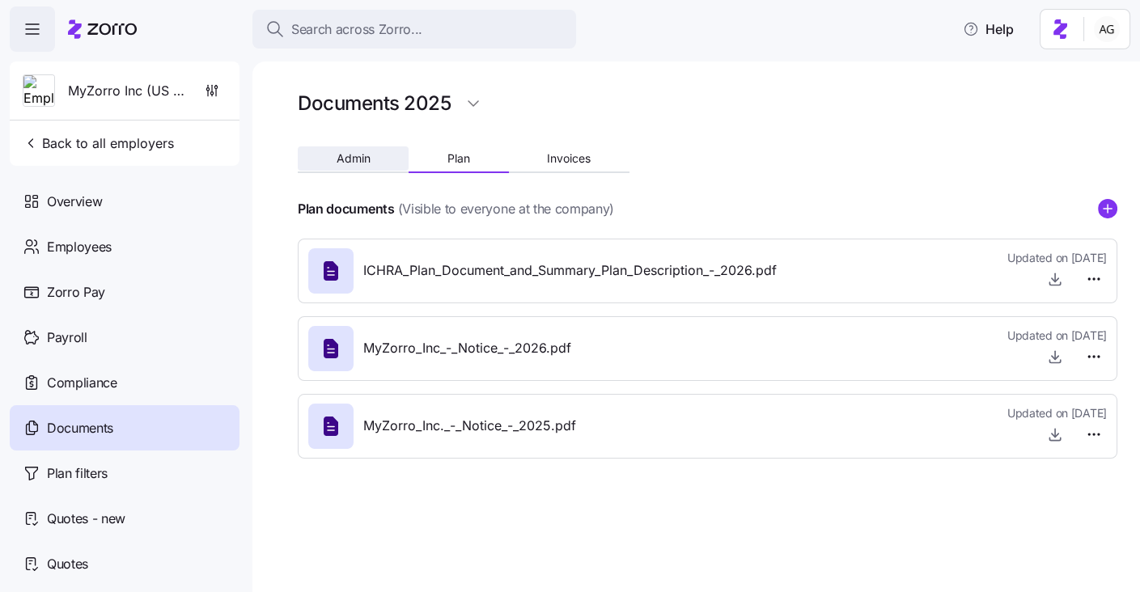
click at [371, 154] on button "Admin" at bounding box center [353, 158] width 111 height 24
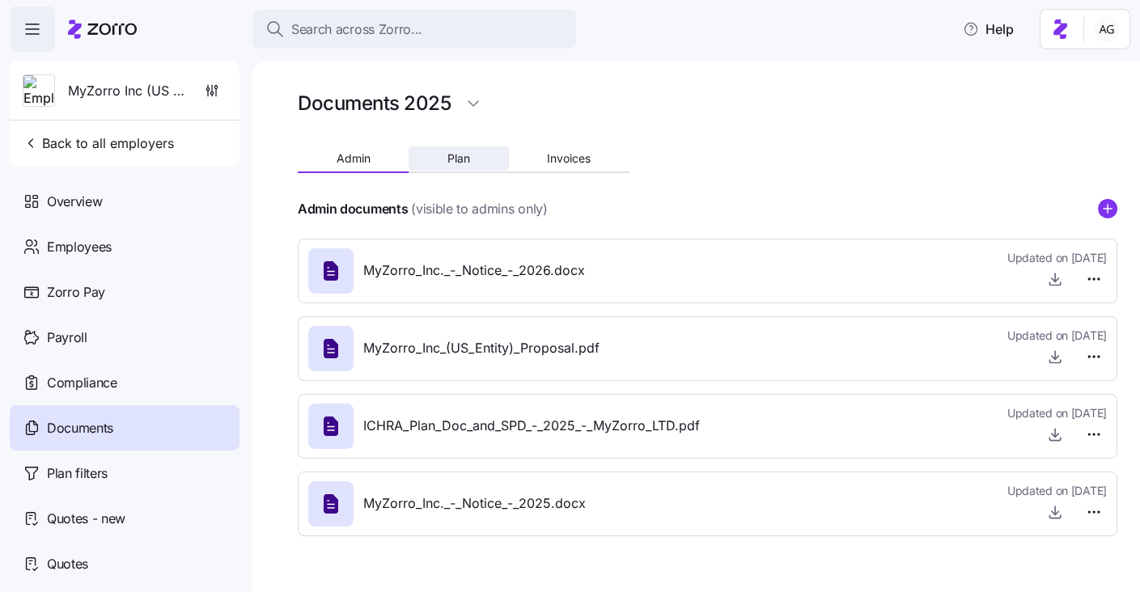
click at [453, 160] on span "Plan" at bounding box center [459, 158] width 23 height 11
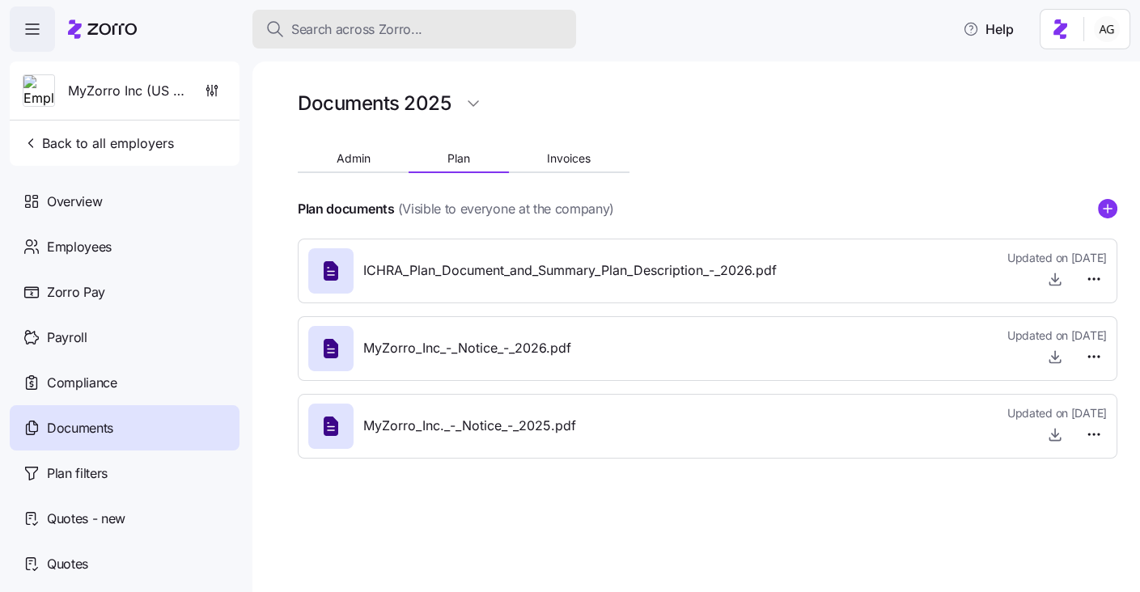
click at [348, 31] on span "Search across Zorro..." at bounding box center [356, 29] width 131 height 20
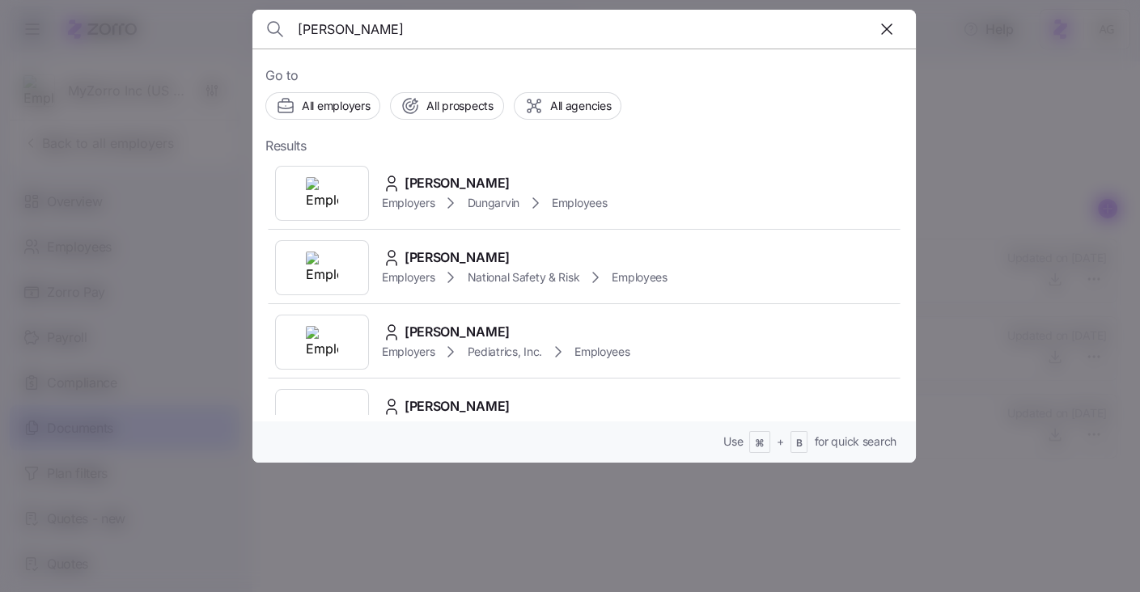
click at [323, 29] on input "[PERSON_NAME]" at bounding box center [505, 29] width 414 height 39
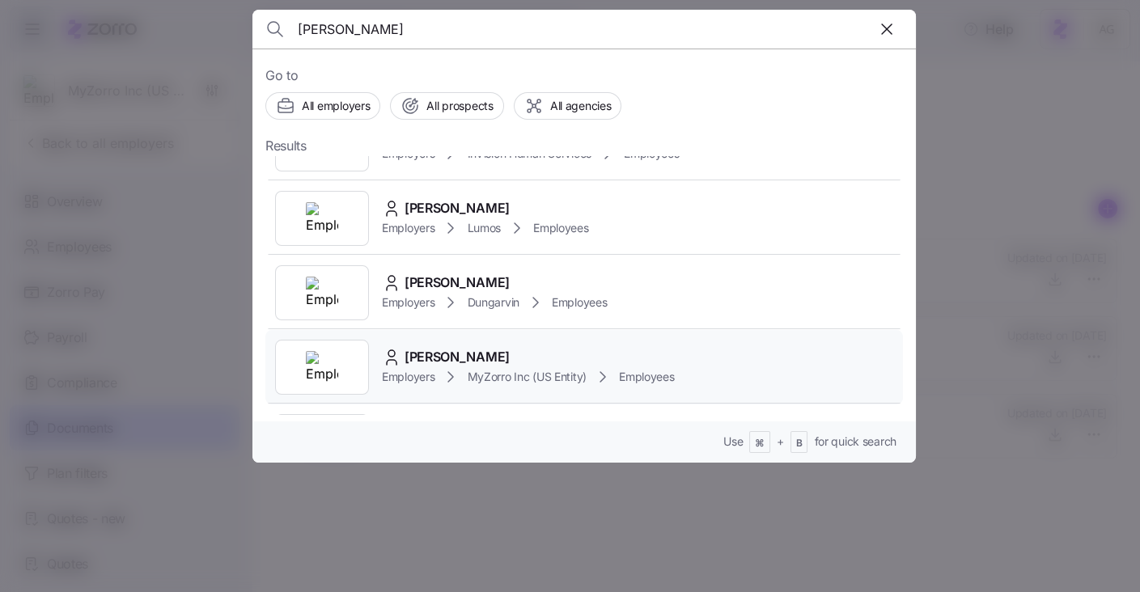
scroll to position [57, 0]
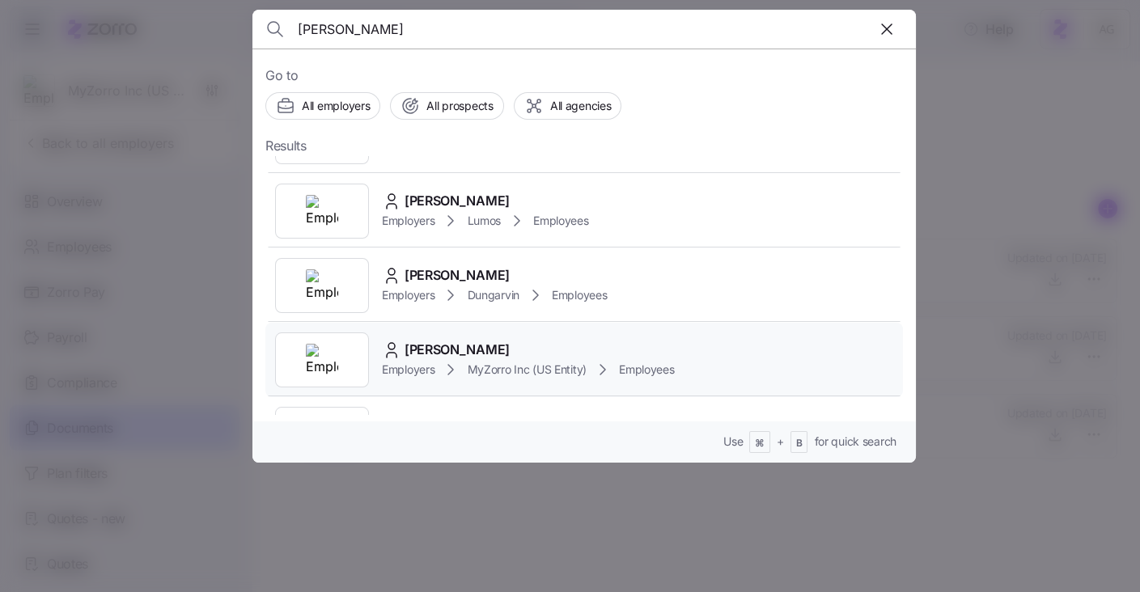
type input "[PERSON_NAME]"
click at [423, 348] on span "[PERSON_NAME]" at bounding box center [457, 350] width 105 height 20
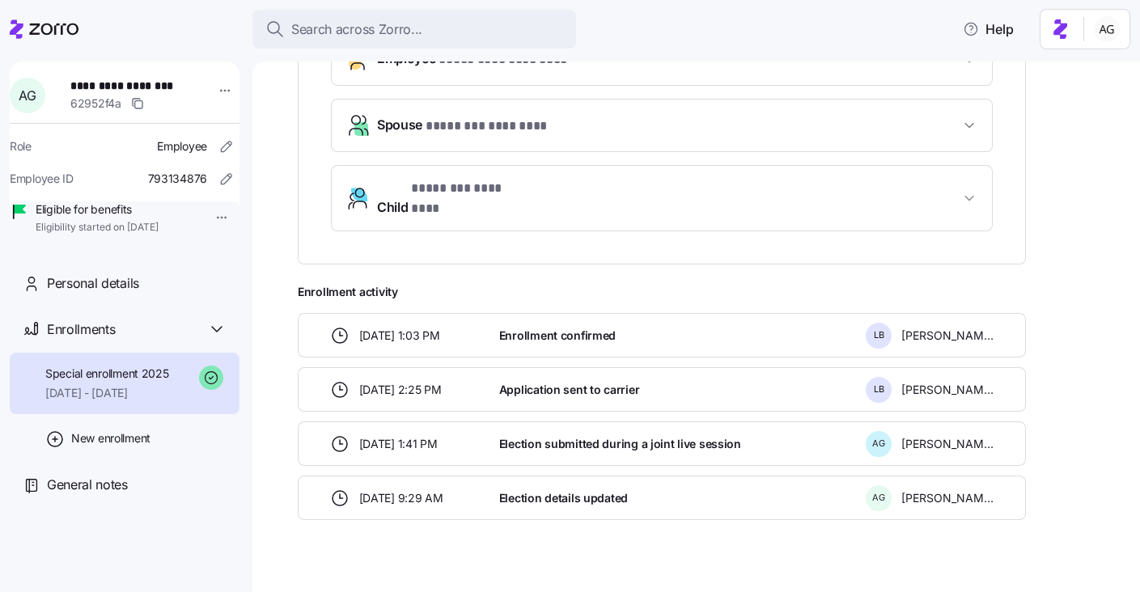
scroll to position [616, 0]
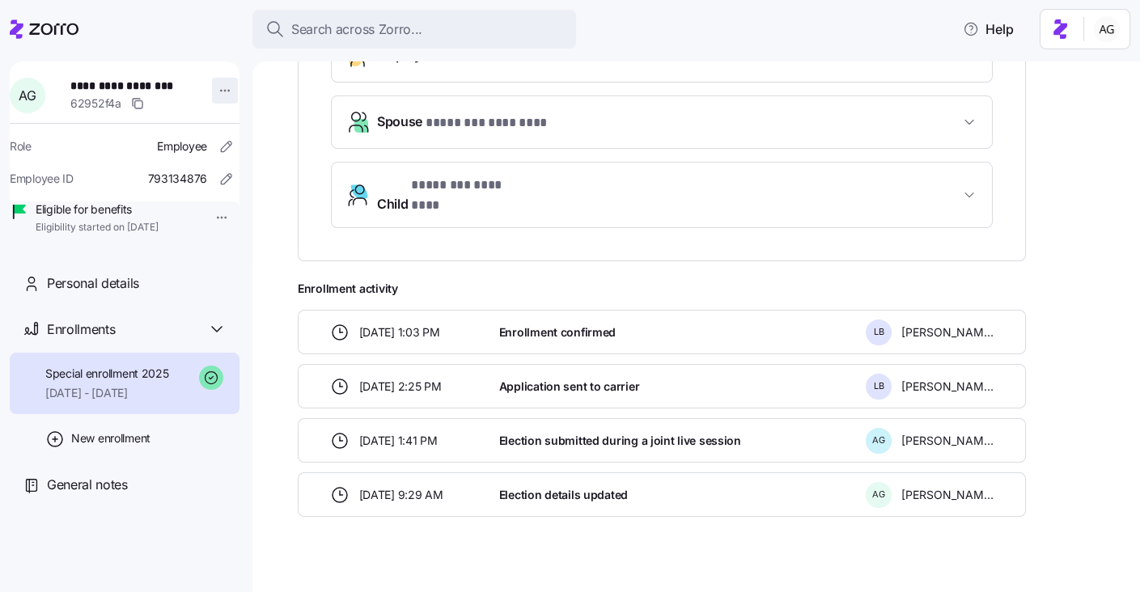
click at [216, 94] on html "**********" at bounding box center [570, 291] width 1140 height 583
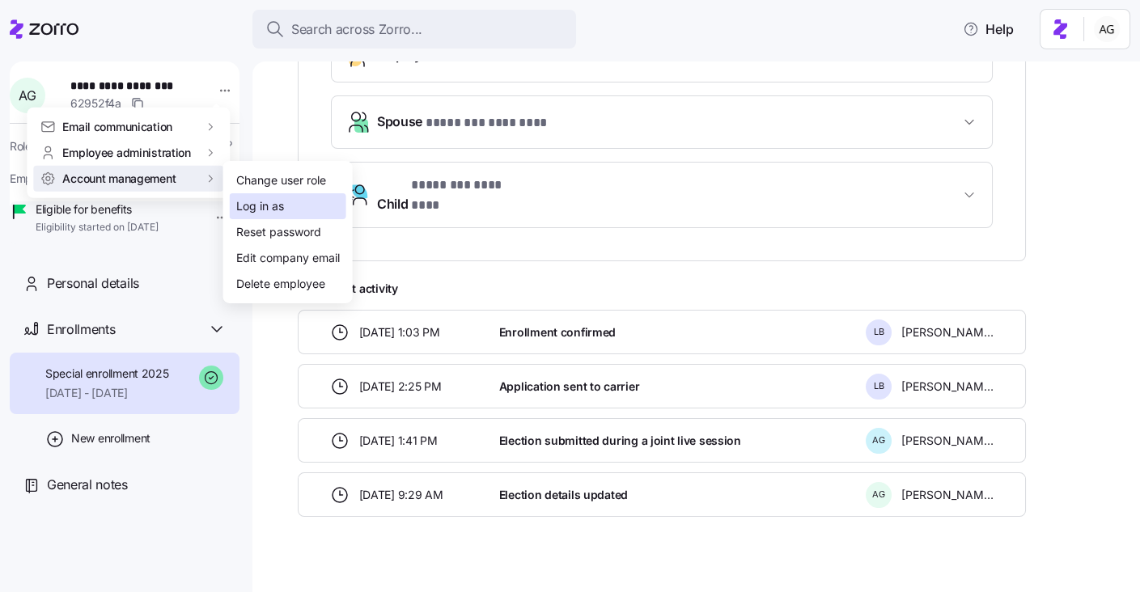
click at [274, 199] on div "Log in as" at bounding box center [260, 206] width 48 height 18
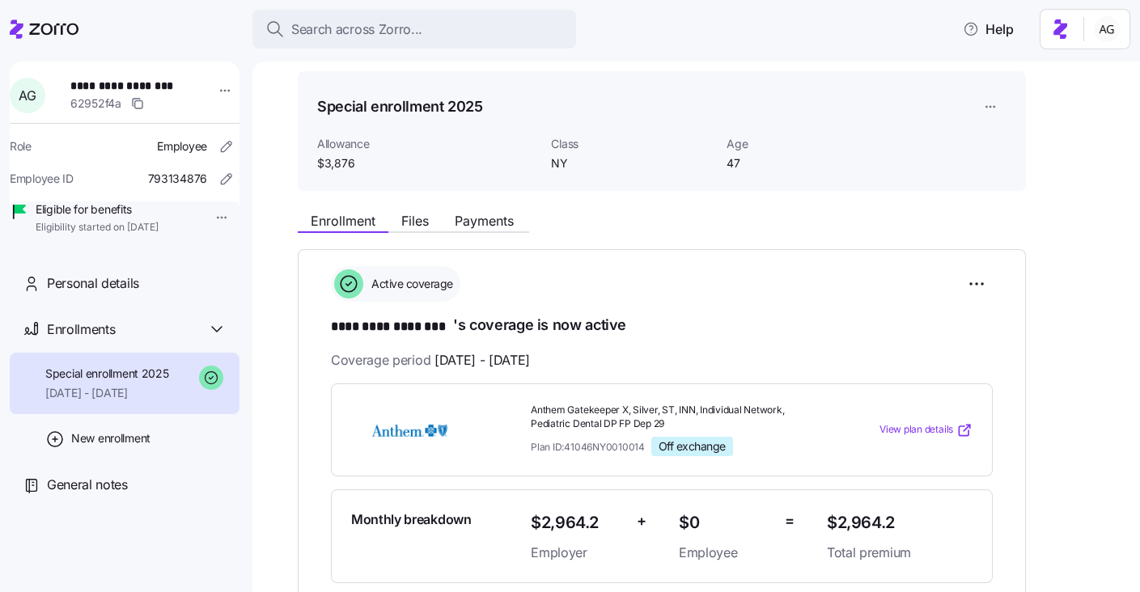
scroll to position [0, 0]
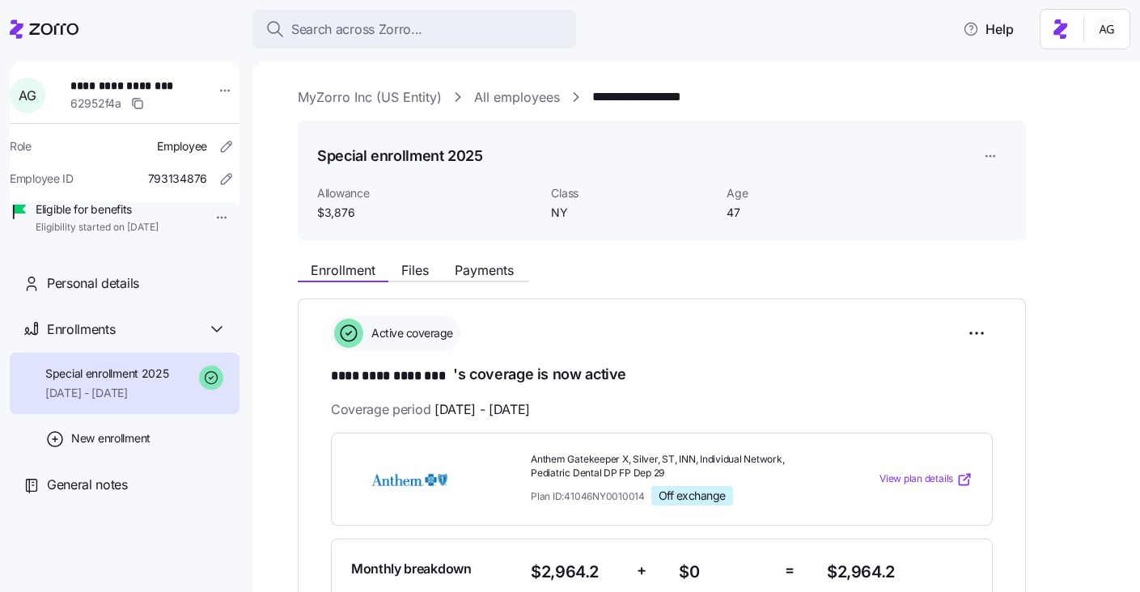
click at [522, 95] on link "All employees" at bounding box center [517, 97] width 86 height 20
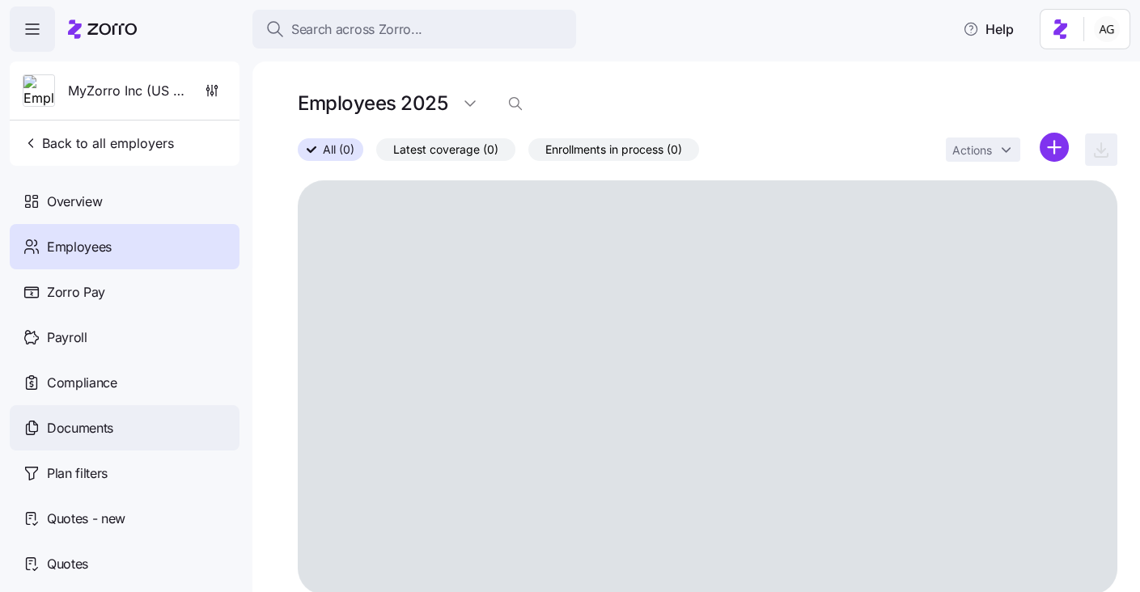
click at [77, 432] on span "Documents" at bounding box center [80, 428] width 66 height 20
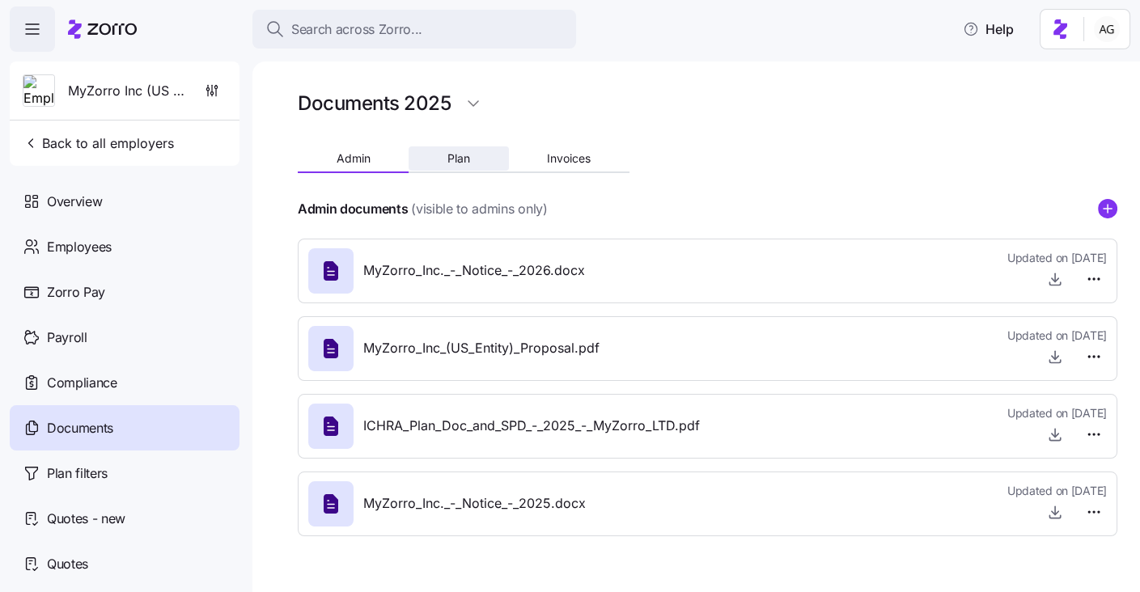
click at [464, 159] on span "Plan" at bounding box center [459, 158] width 23 height 11
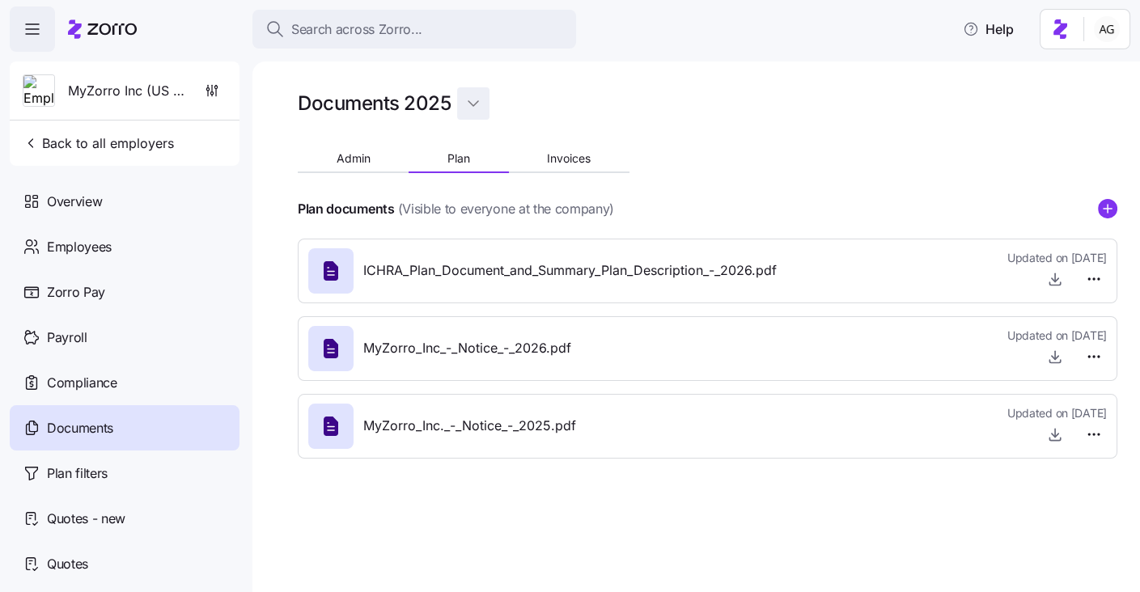
click at [479, 100] on html "Search across Zorro... Help MyZorro Inc (US Entity) Back to all employers Overv…" at bounding box center [570, 291] width 1140 height 583
click at [476, 164] on div "2024" at bounding box center [485, 169] width 29 height 18
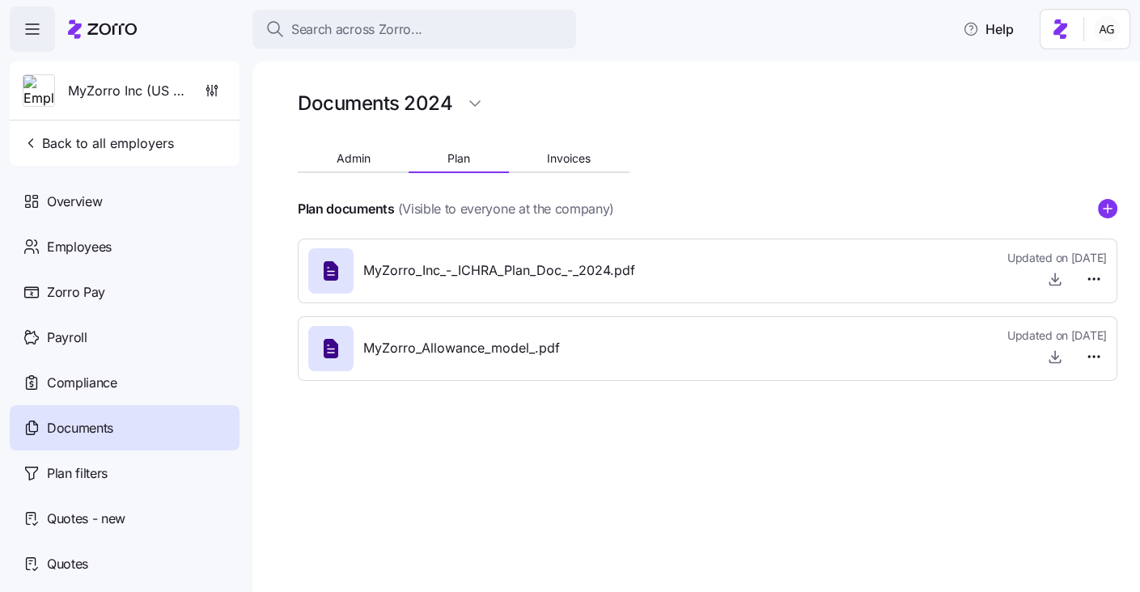
click at [134, 413] on div "Documents" at bounding box center [125, 427] width 230 height 45
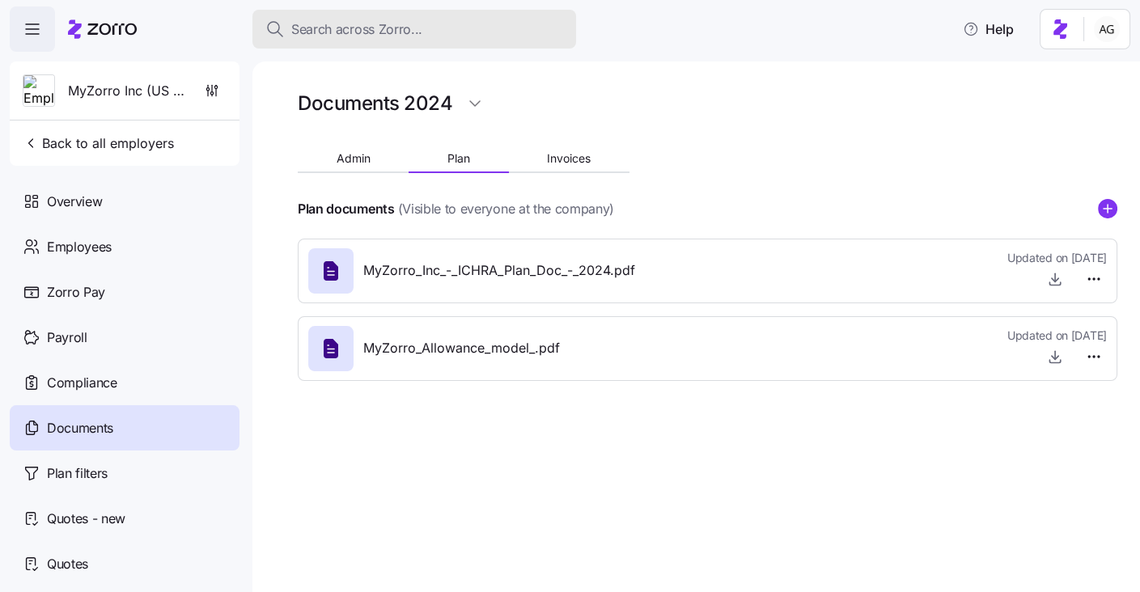
click at [328, 18] on button "Search across Zorro..." at bounding box center [415, 29] width 324 height 39
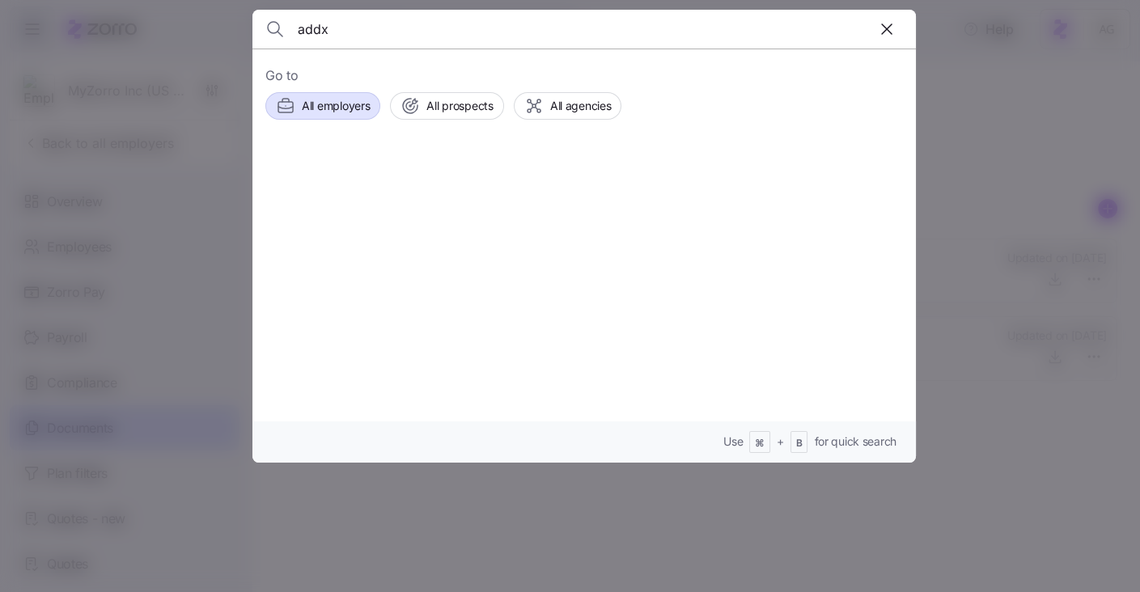
type input "addx"
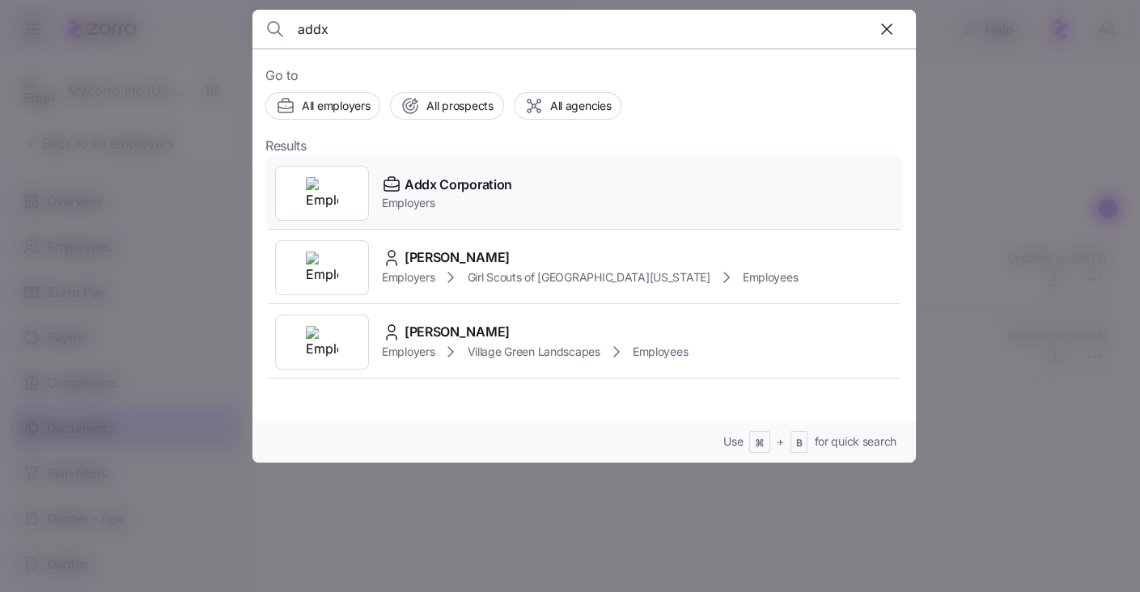
click at [409, 203] on span "Employers" at bounding box center [447, 203] width 130 height 16
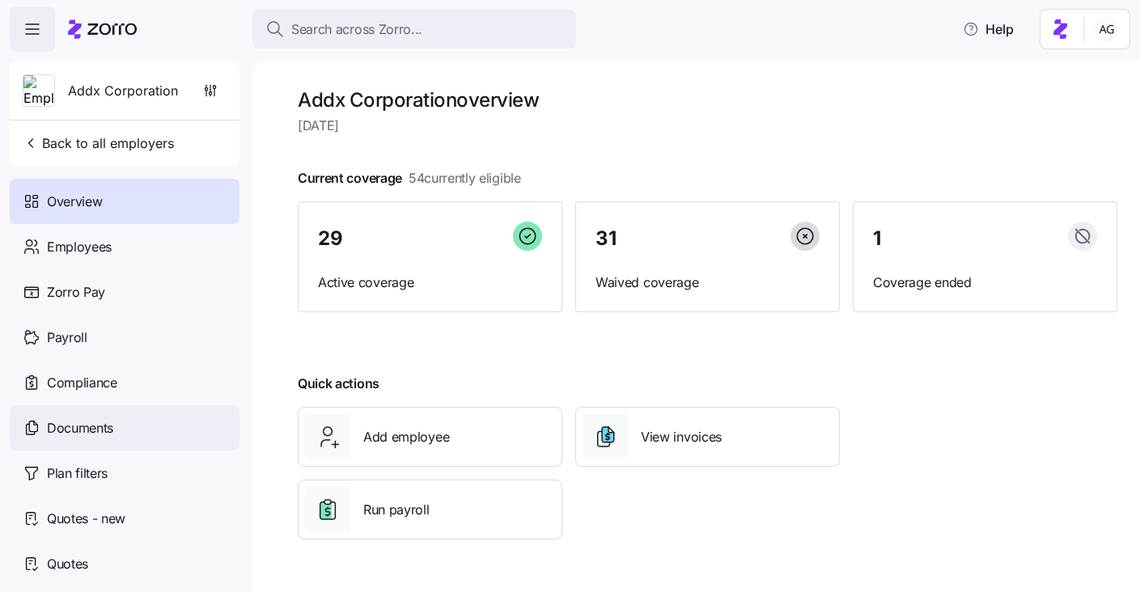
click at [93, 432] on span "Documents" at bounding box center [80, 428] width 66 height 20
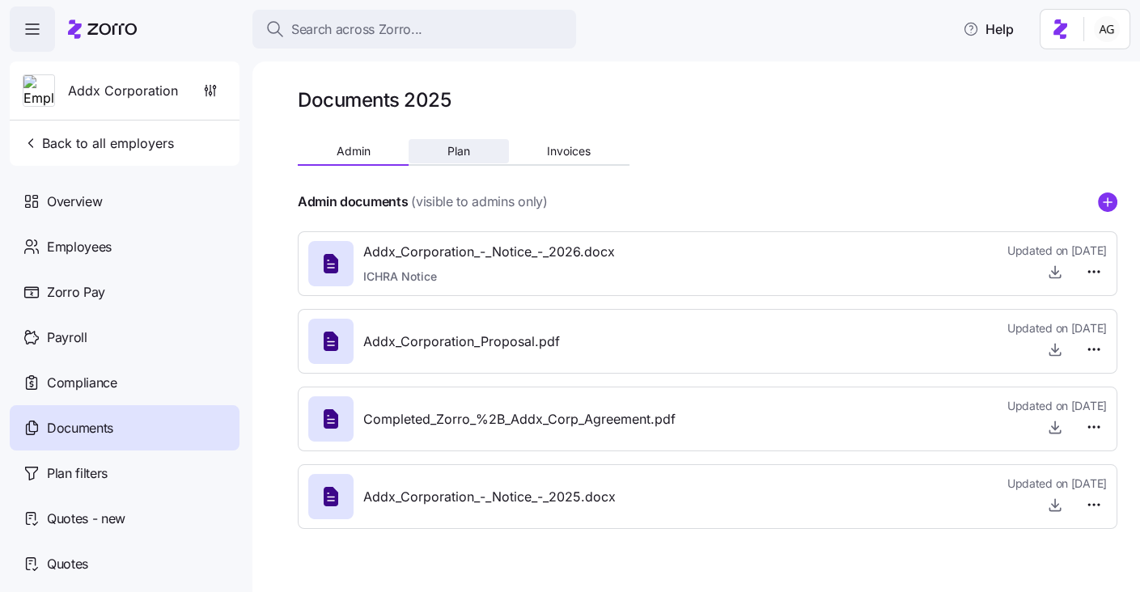
click at [459, 158] on button "Plan" at bounding box center [459, 151] width 100 height 24
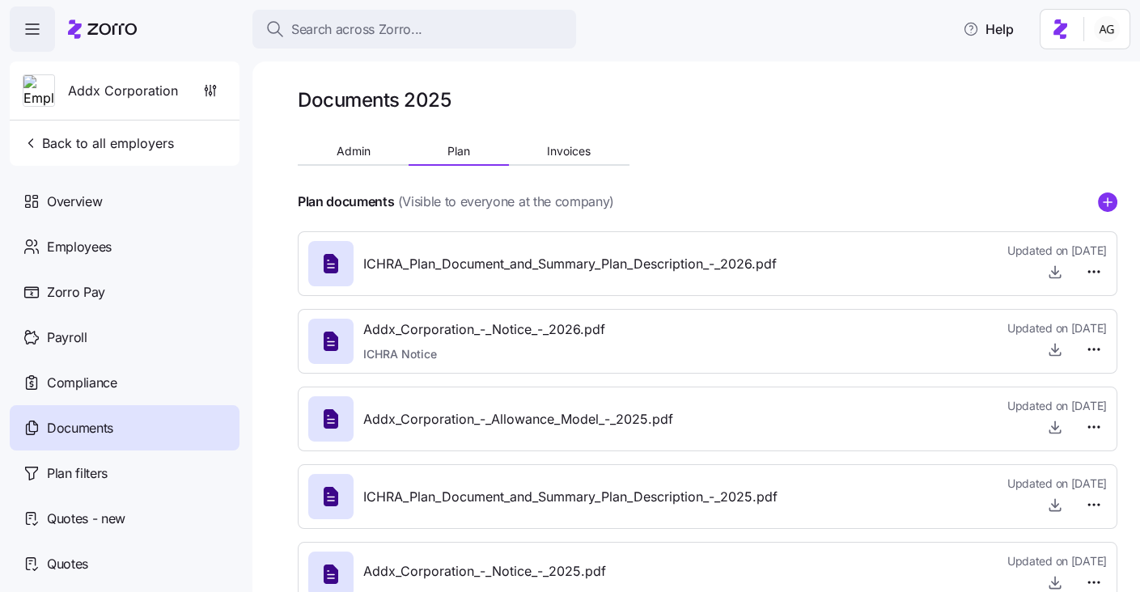
click at [438, 110] on h1 "Documents 2025" at bounding box center [374, 99] width 153 height 25
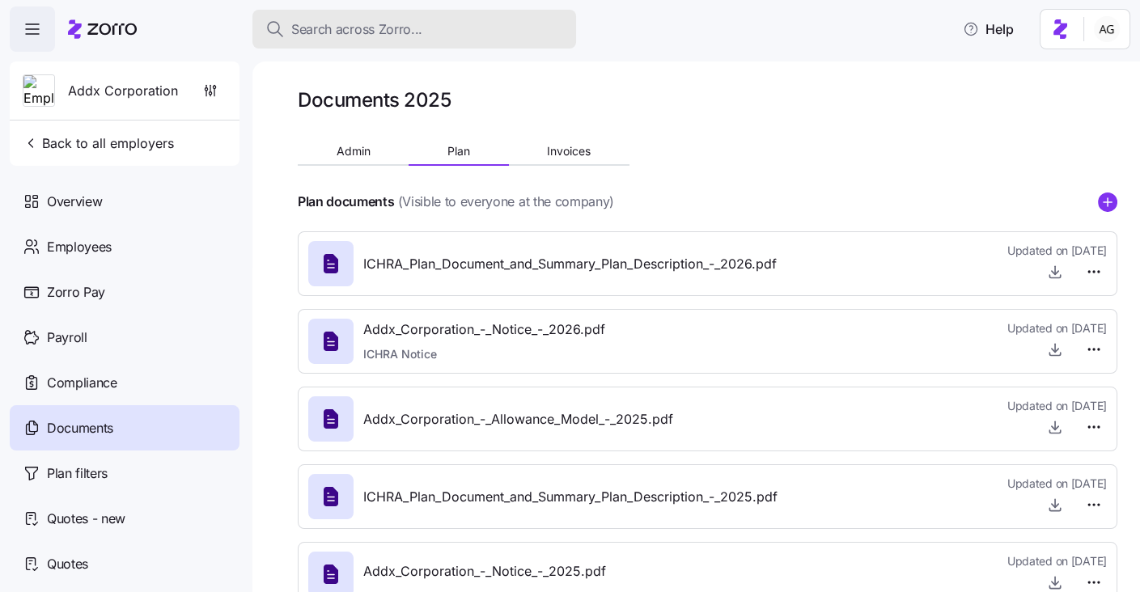
click at [335, 25] on span "Search across Zorro..." at bounding box center [356, 29] width 131 height 20
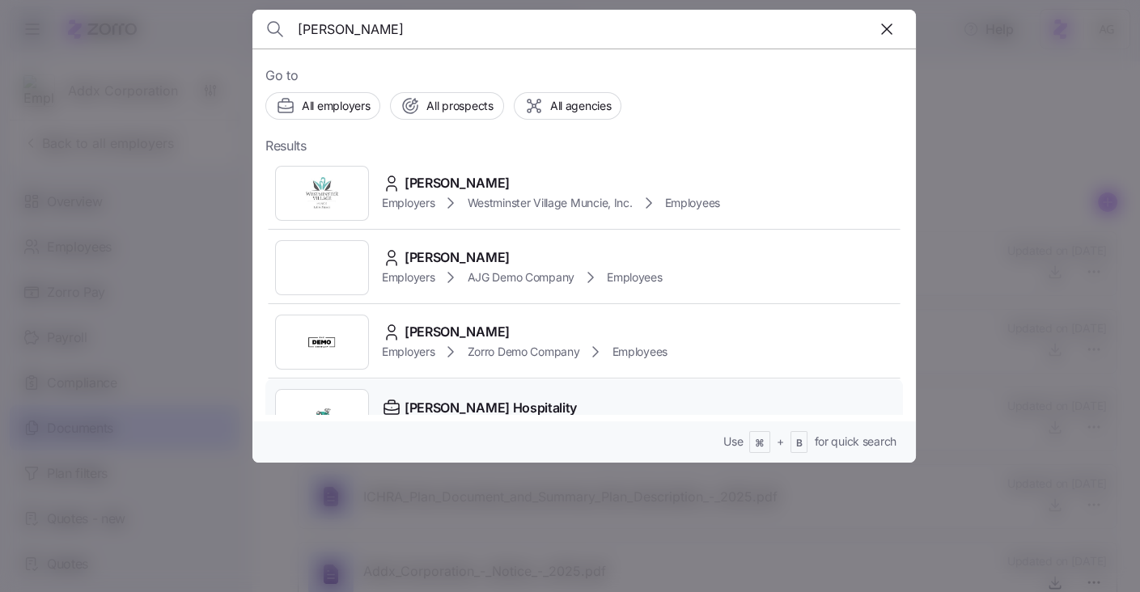
type input "[PERSON_NAME]"
click at [418, 392] on div "[PERSON_NAME] Hospitality Employers" at bounding box center [584, 417] width 638 height 74
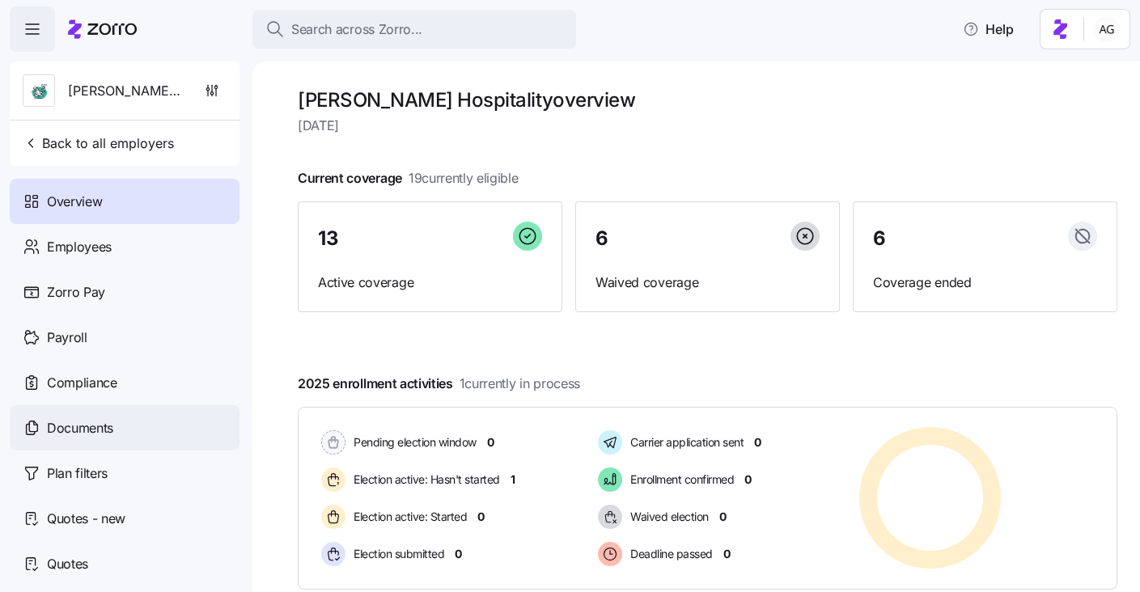
click at [89, 420] on span "Documents" at bounding box center [80, 428] width 66 height 20
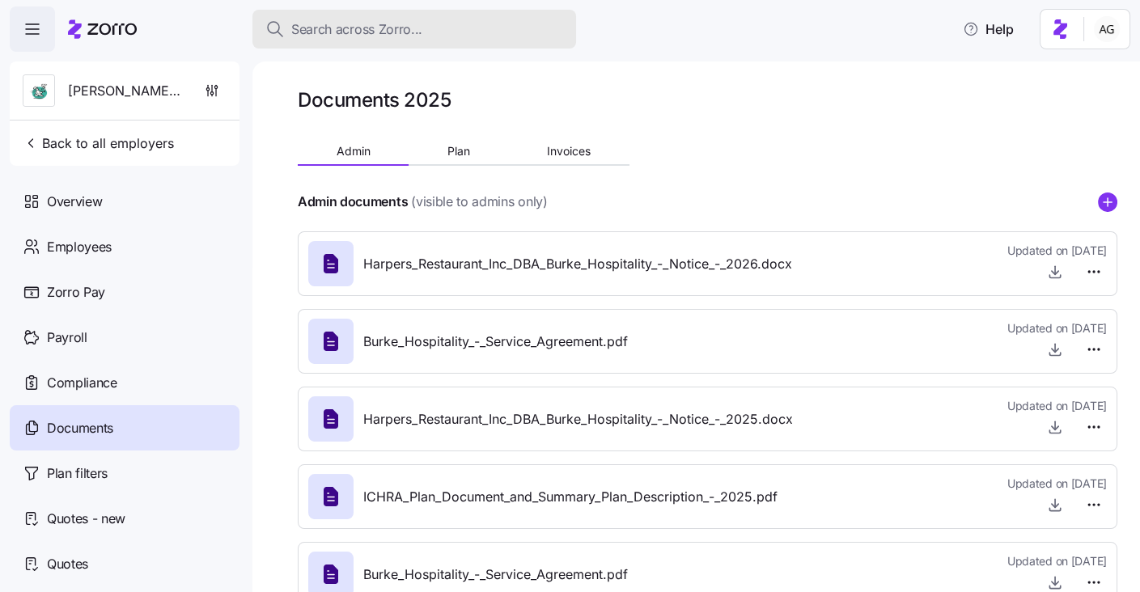
click at [414, 29] on span "Search across Zorro..." at bounding box center [356, 29] width 131 height 20
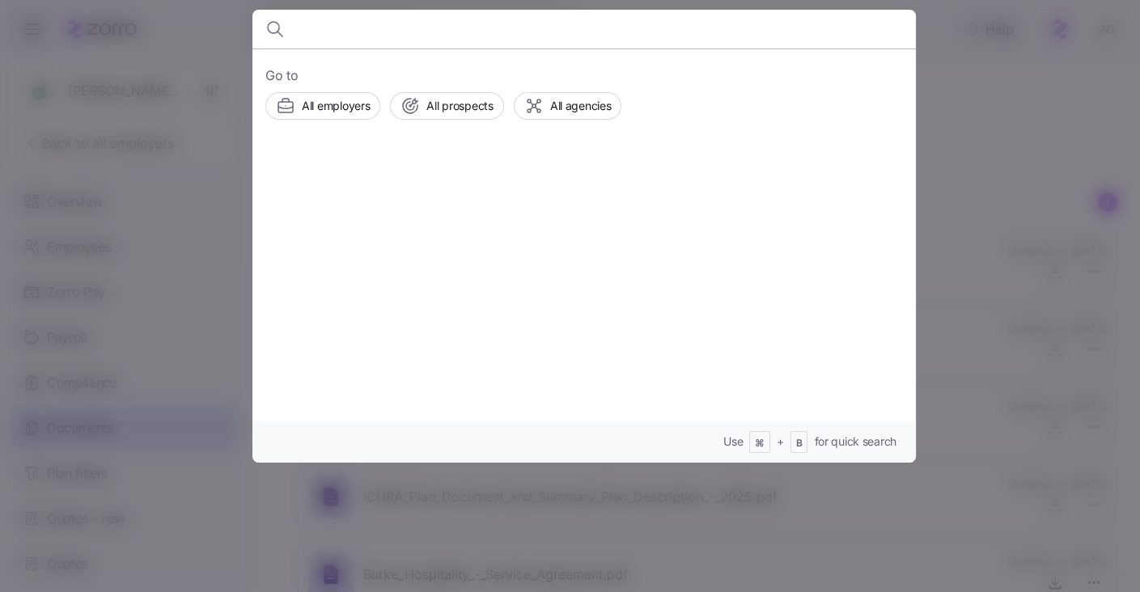
type input "x"
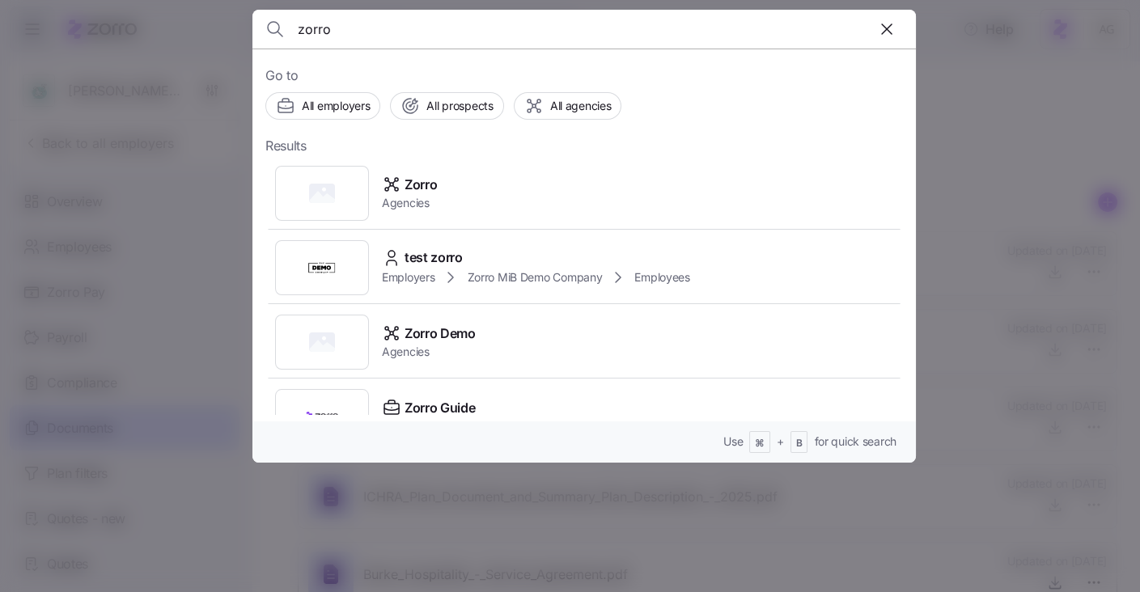
click at [300, 31] on input "zorro" at bounding box center [505, 29] width 414 height 39
type input "myzorro"
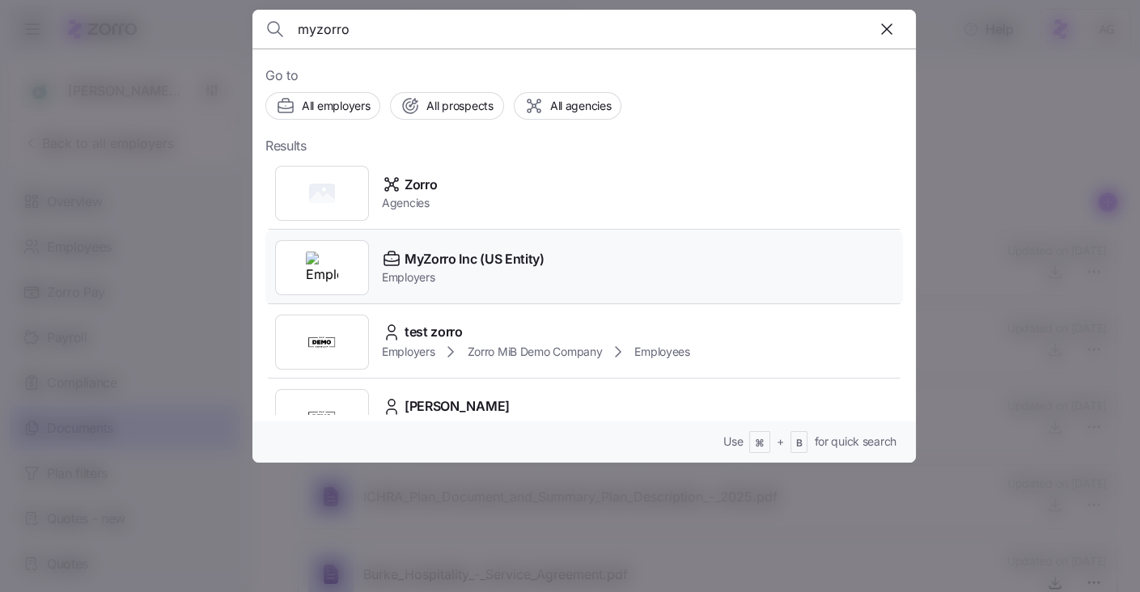
click at [415, 246] on div "MyZorro Inc (US Entity) Employers" at bounding box center [584, 268] width 638 height 74
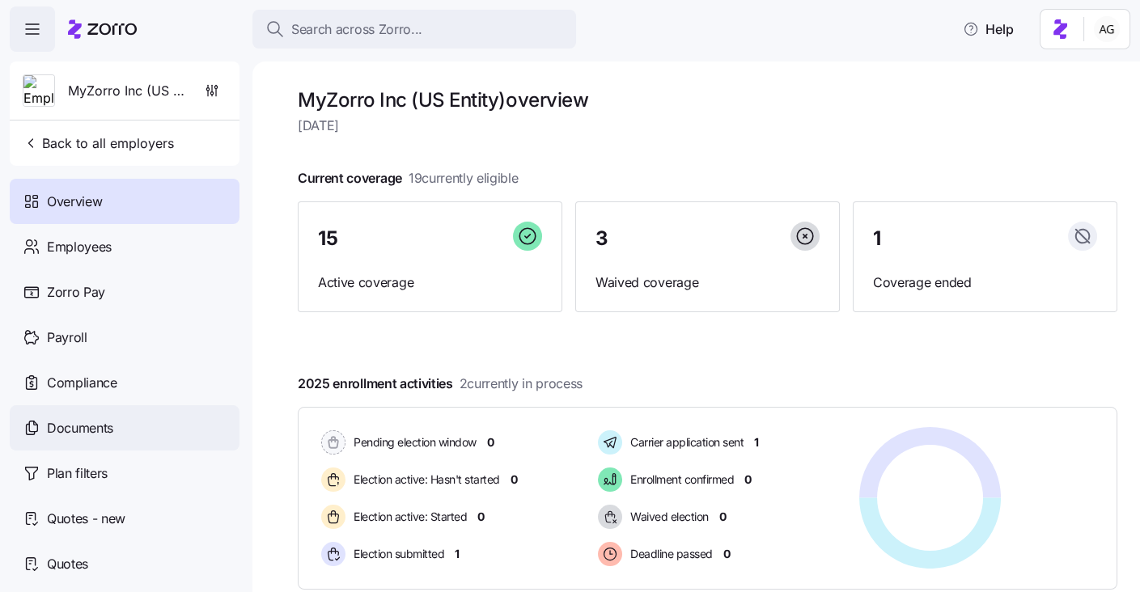
click at [135, 410] on div "Documents" at bounding box center [125, 427] width 230 height 45
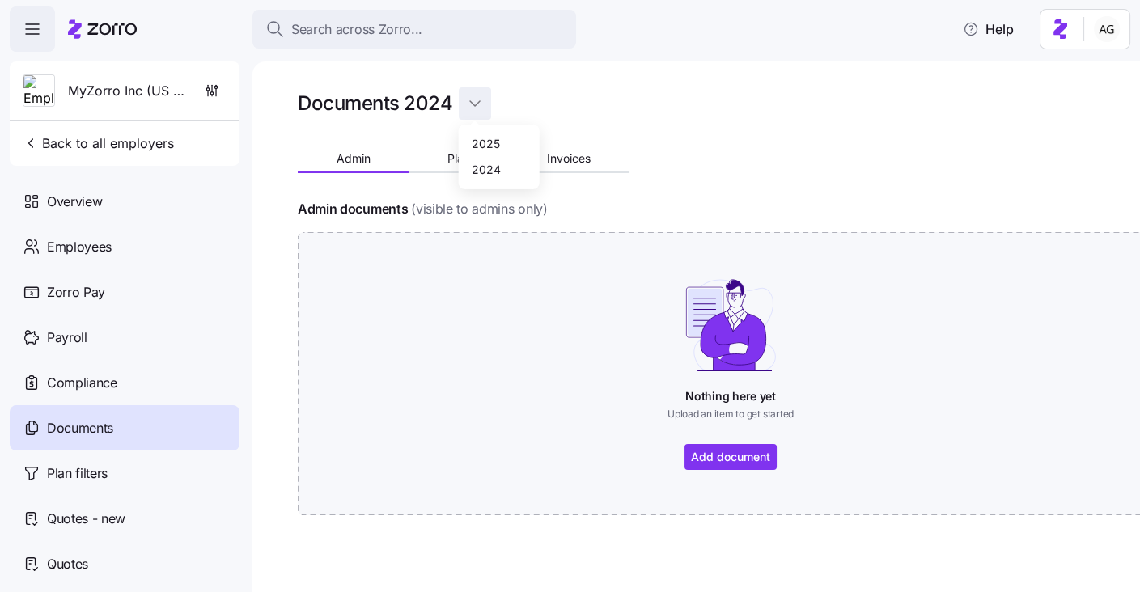
click at [487, 102] on html "Search across Zorro... Help MyZorro Inc (US Entity) Back to all employers Overv…" at bounding box center [570, 291] width 1140 height 583
click at [448, 158] on html "Search across Zorro... Help MyZorro Inc (US Entity) Back to all employers Overv…" at bounding box center [570, 291] width 1140 height 583
click at [456, 159] on span "Plan" at bounding box center [459, 158] width 23 height 11
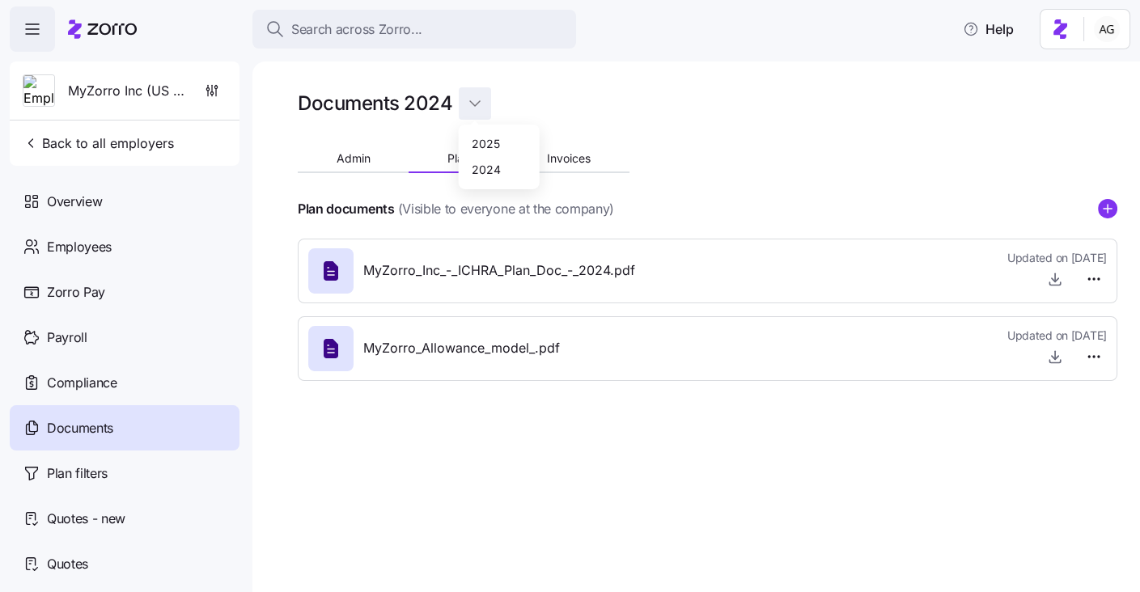
click at [476, 104] on html "Search across Zorro... Help MyZorro Inc (US Entity) Back to all employers Overv…" at bounding box center [570, 291] width 1140 height 583
click at [488, 142] on div "2025" at bounding box center [486, 143] width 28 height 18
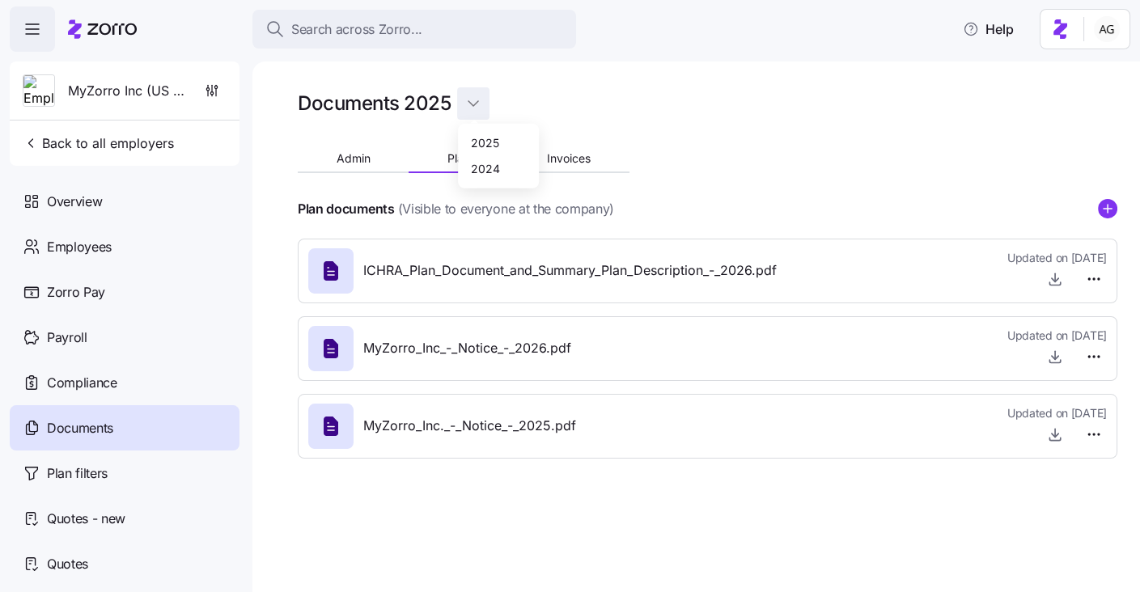
click at [479, 99] on html "Search across Zorro... Help MyZorro Inc (US Entity) Back to all employers Overv…" at bounding box center [570, 291] width 1140 height 583
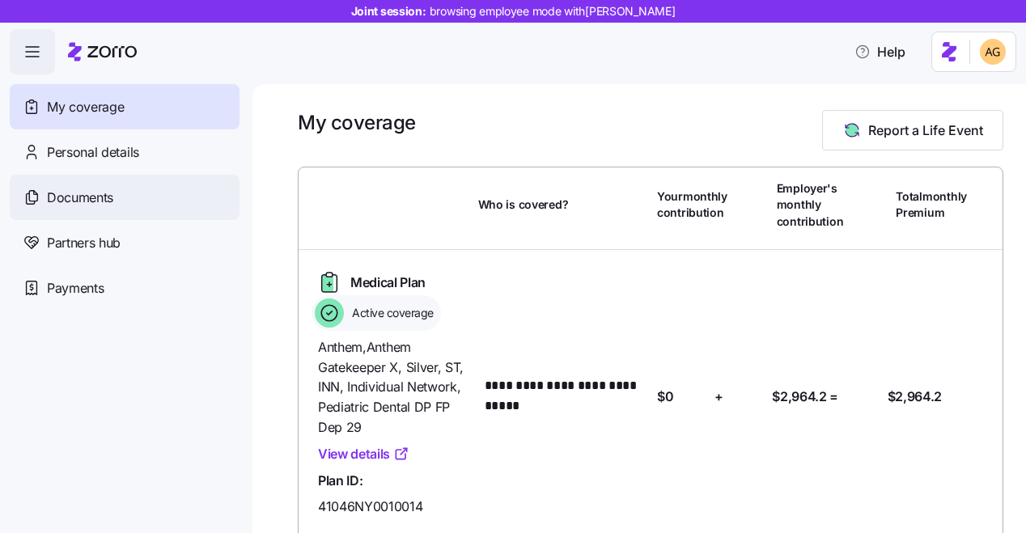
click at [118, 196] on div "Documents" at bounding box center [125, 197] width 230 height 45
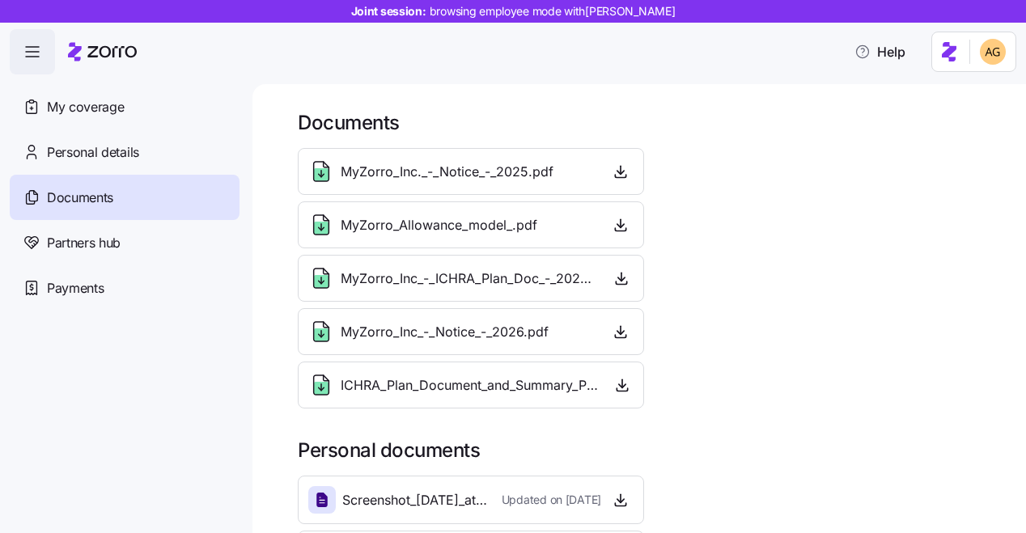
click at [513, 225] on span "MyZorro_Allowance_model_.pdf" at bounding box center [439, 225] width 197 height 20
click at [621, 223] on icon "button" at bounding box center [621, 224] width 0 height 8
